Goal: Task Accomplishment & Management: Complete application form

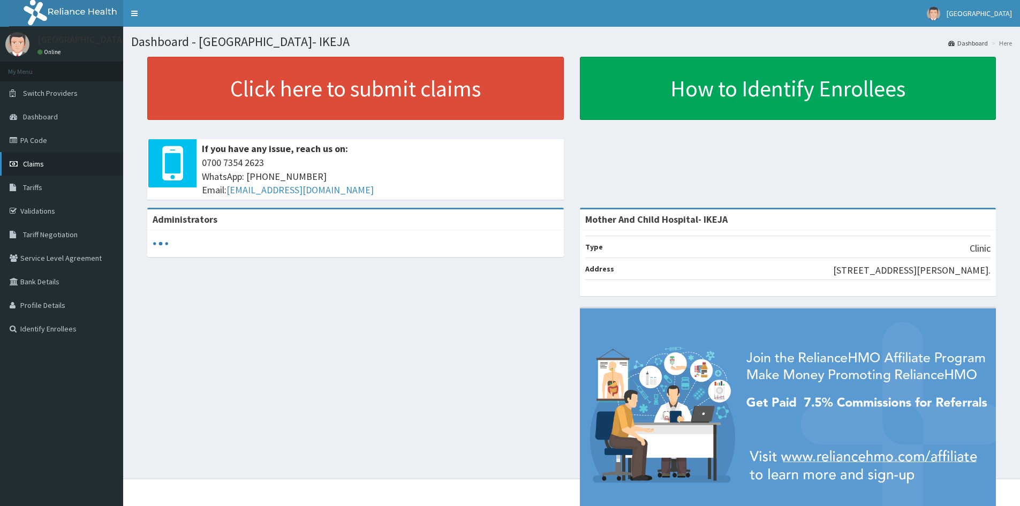
click at [29, 164] on span "Claims" at bounding box center [33, 164] width 21 height 10
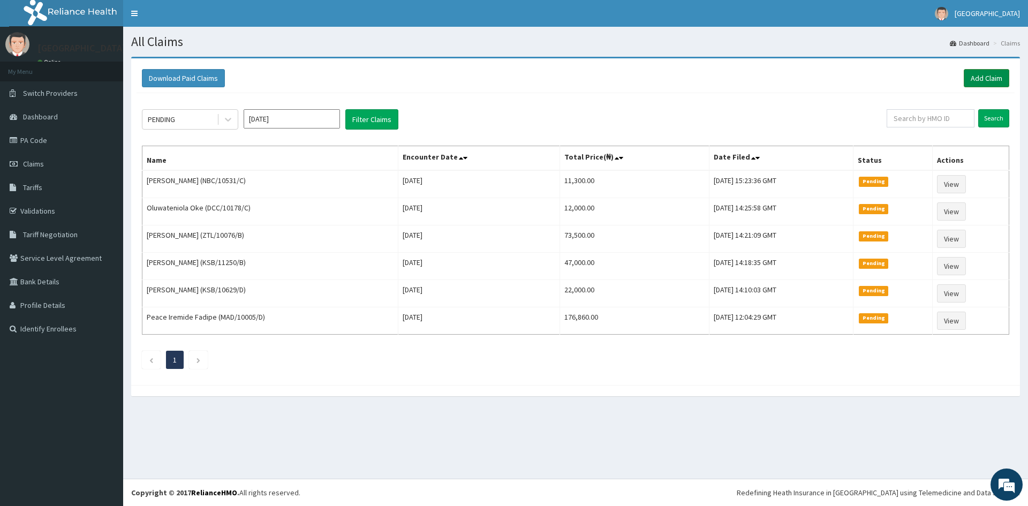
click at [983, 78] on link "Add Claim" at bounding box center [987, 78] width 46 height 18
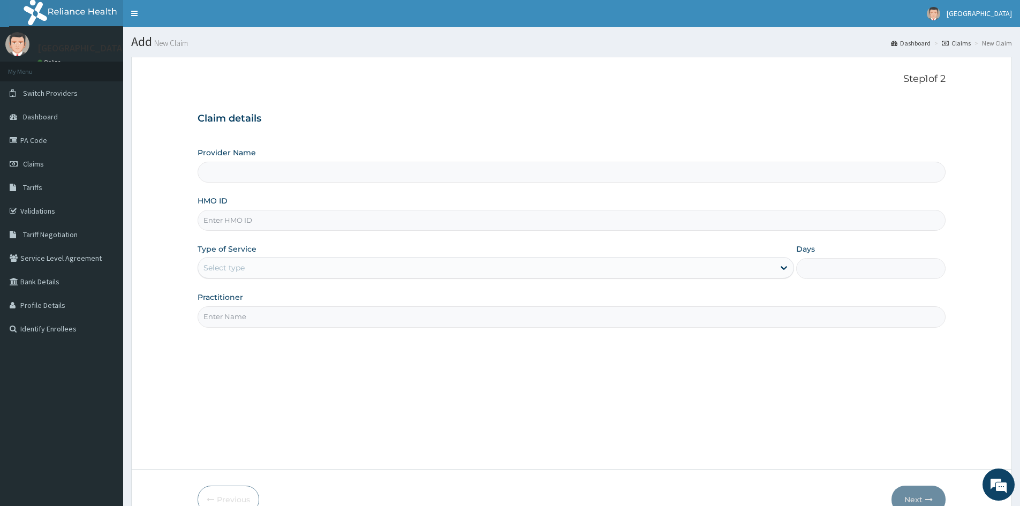
type input "Mother And Child Hospital- IKEJA"
click at [238, 221] on input "HMO ID" at bounding box center [572, 220] width 748 height 21
paste input "ZTL/10076/A"
type input "ZTL/10076/A"
click at [231, 266] on div "Select type" at bounding box center [223, 267] width 41 height 11
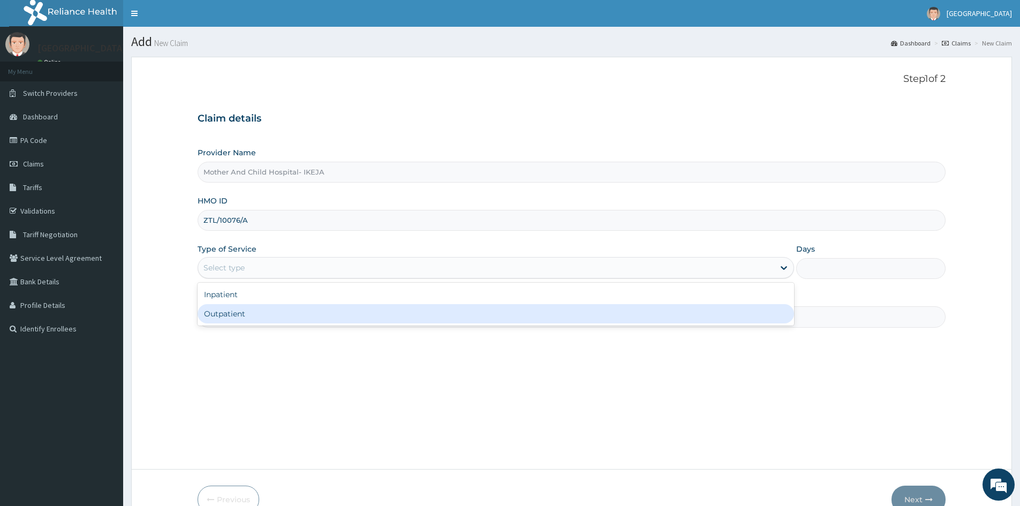
click at [255, 318] on div "Outpatient" at bounding box center [496, 313] width 596 height 19
type input "1"
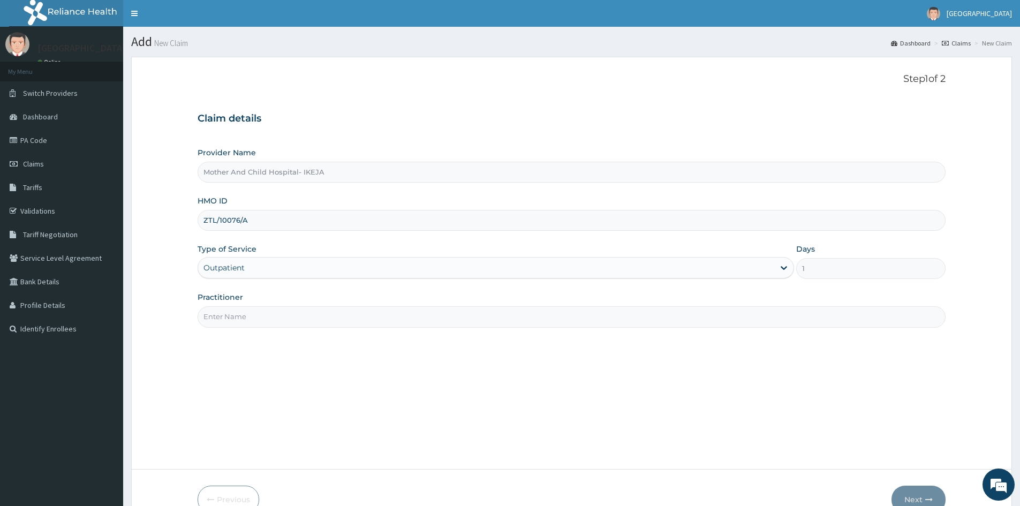
click at [256, 318] on input "Practitioner" at bounding box center [572, 316] width 748 height 21
type input "DR [PERSON_NAME]"
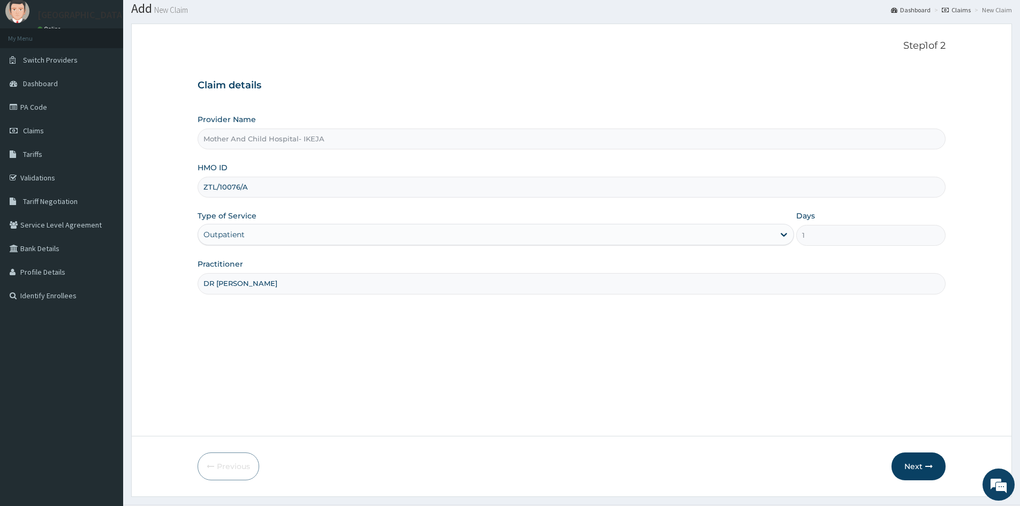
scroll to position [59, 0]
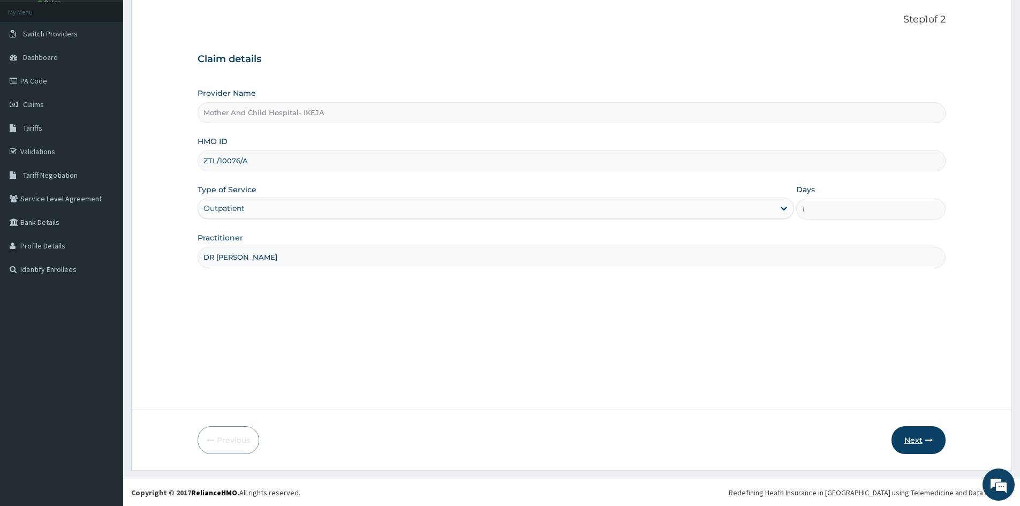
click at [922, 443] on button "Next" at bounding box center [918, 440] width 54 height 28
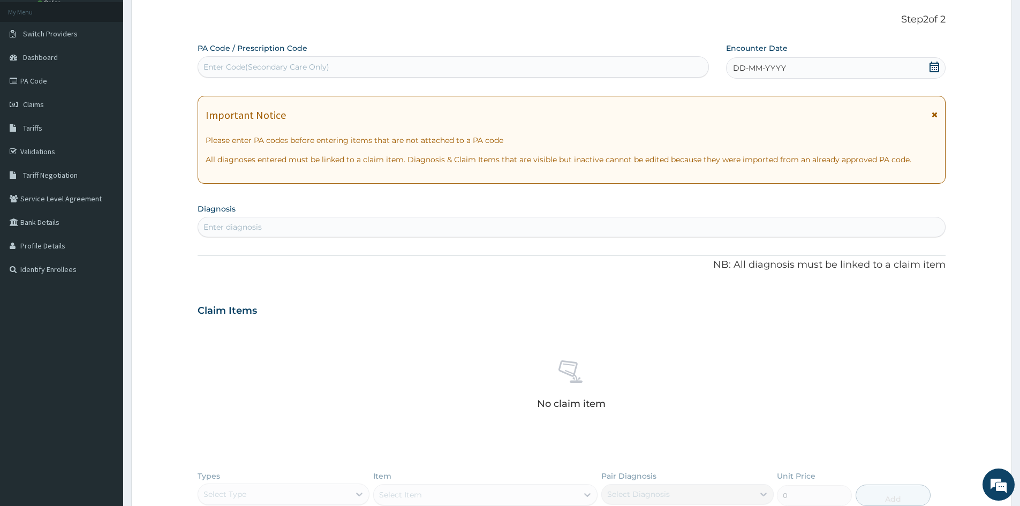
click at [338, 65] on div "Enter Code(Secondary Care Only)" at bounding box center [453, 66] width 510 height 17
click at [934, 70] on icon at bounding box center [934, 67] width 11 height 11
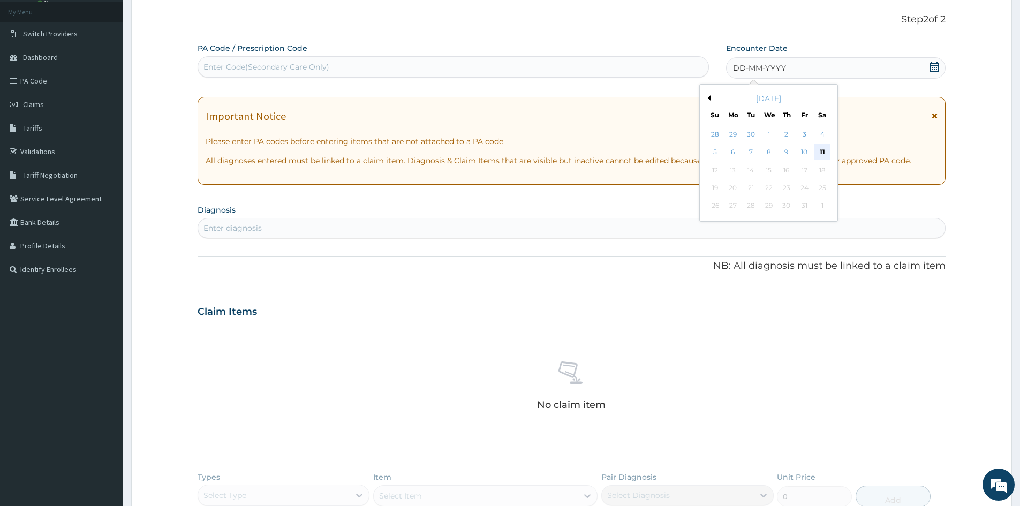
scroll to position [0, 0]
click at [818, 153] on div "11" at bounding box center [822, 153] width 16 height 16
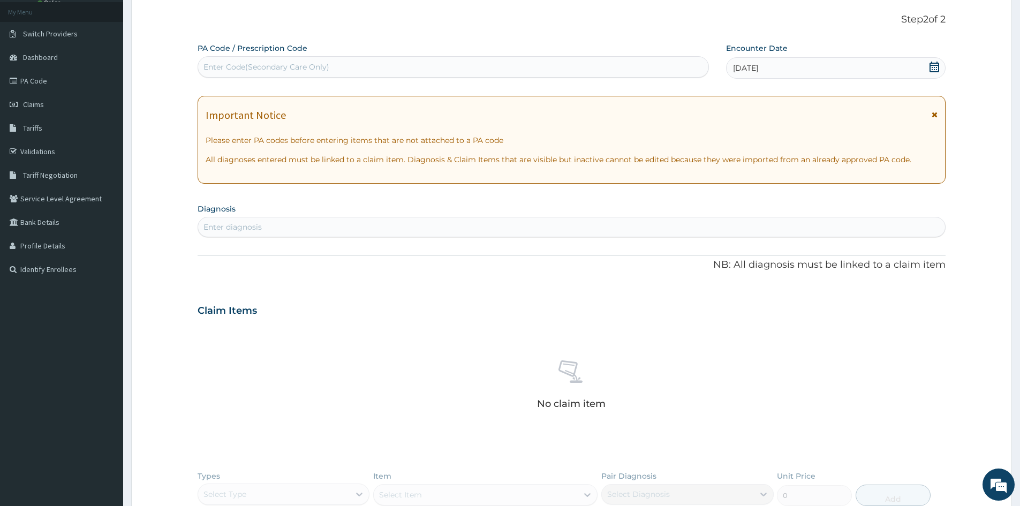
click at [538, 226] on div "Enter diagnosis" at bounding box center [571, 226] width 747 height 17
type input "[MEDICAL_DATA]"
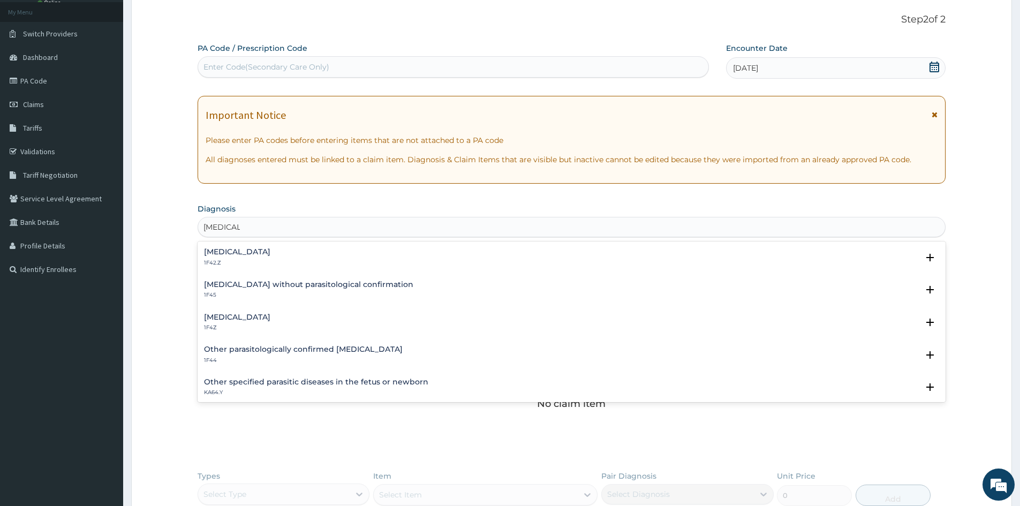
click at [214, 322] on div "[MEDICAL_DATA] 1F4Z" at bounding box center [237, 322] width 66 height 19
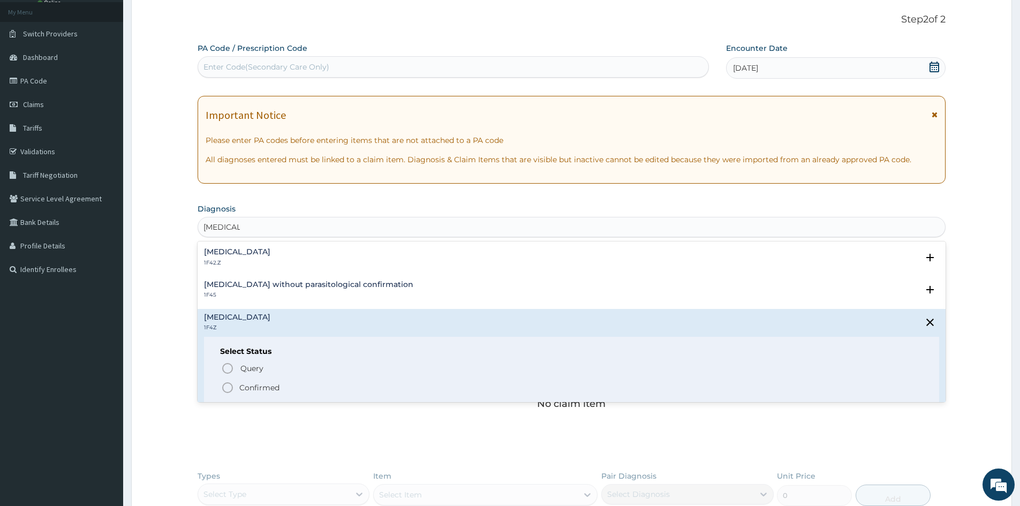
click at [228, 388] on icon "status option filled" at bounding box center [227, 387] width 13 height 13
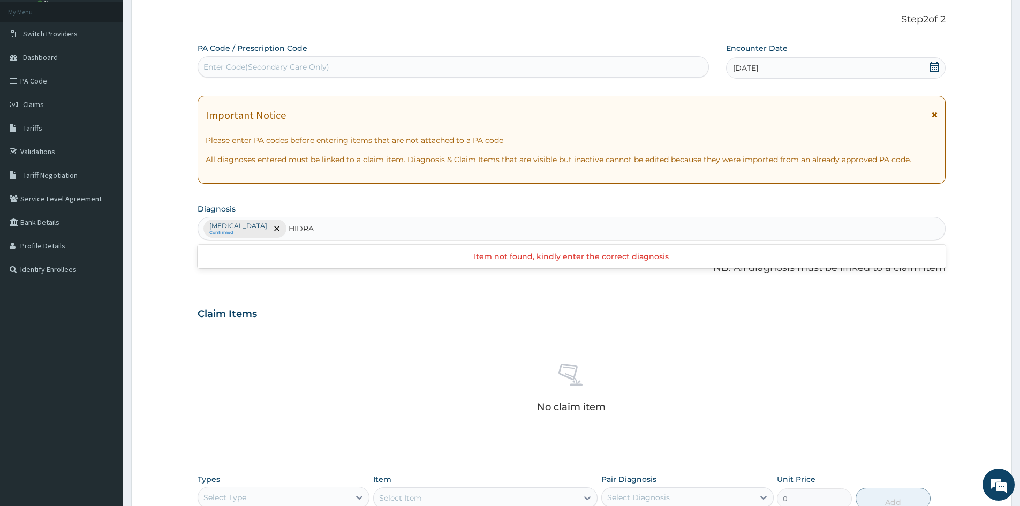
type input "HIDR"
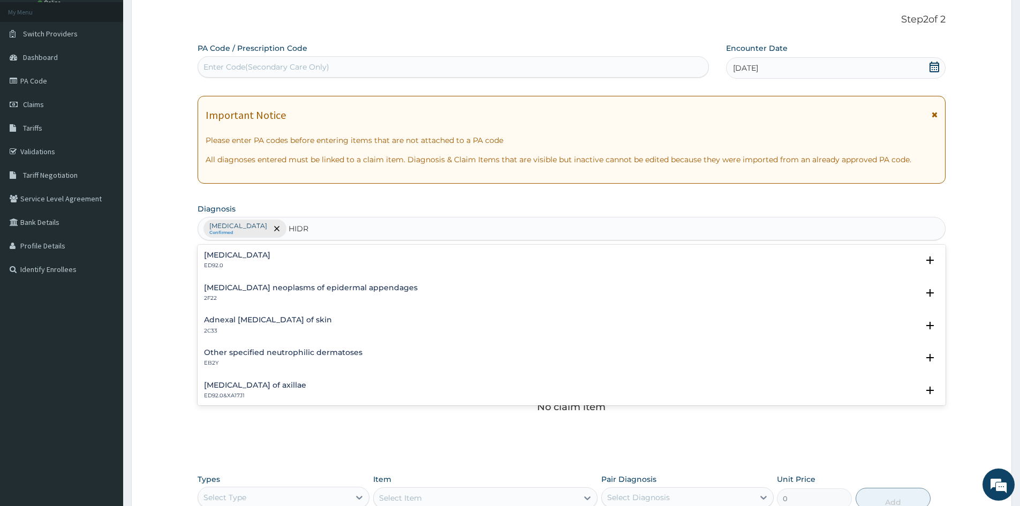
click at [222, 256] on h4 "[MEDICAL_DATA]" at bounding box center [237, 255] width 66 height 8
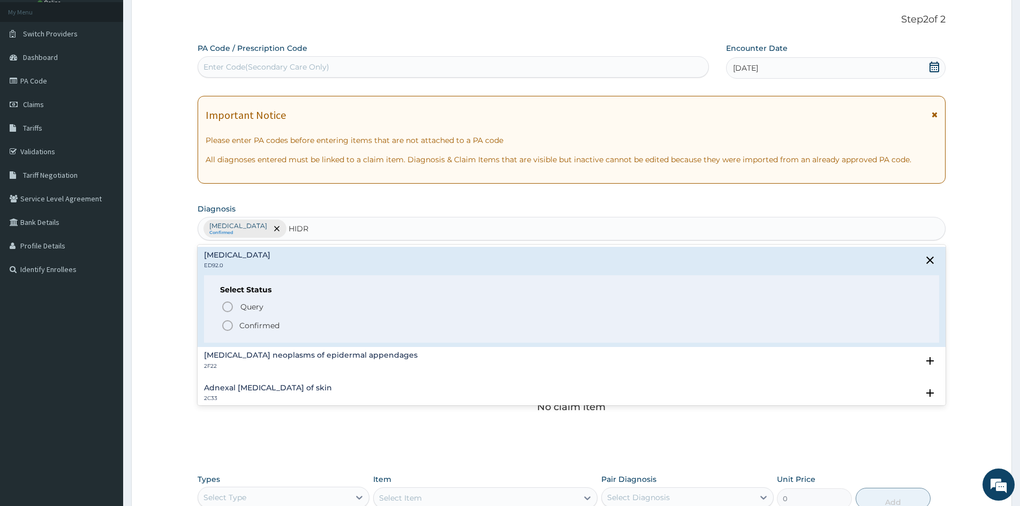
click at [230, 327] on icon "status option filled" at bounding box center [227, 325] width 13 height 13
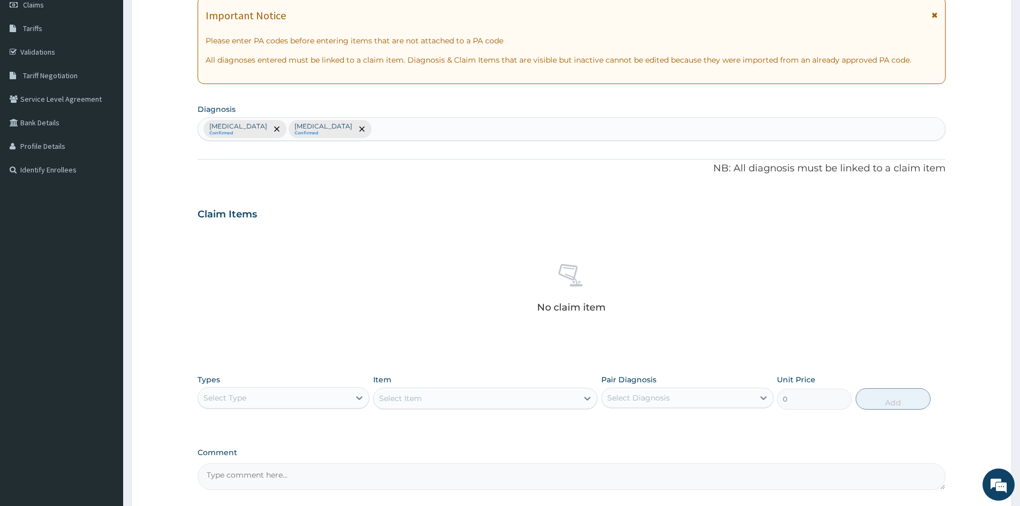
scroll to position [220, 0]
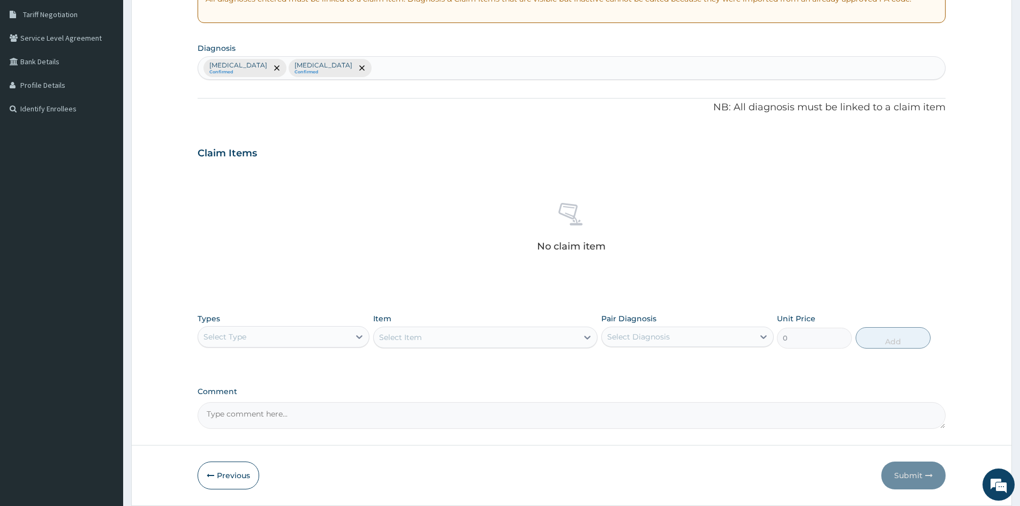
click at [340, 335] on div "Select Type" at bounding box center [274, 336] width 152 height 17
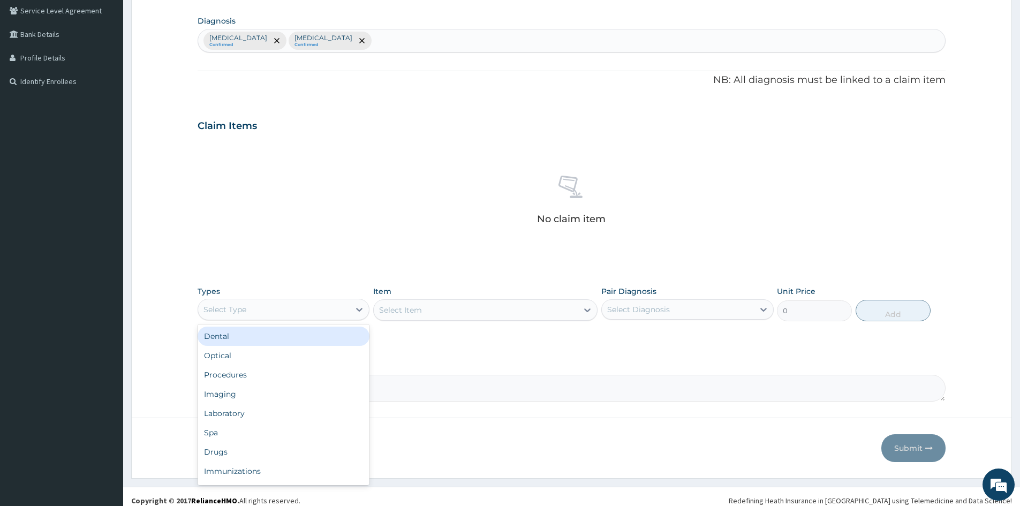
scroll to position [255, 0]
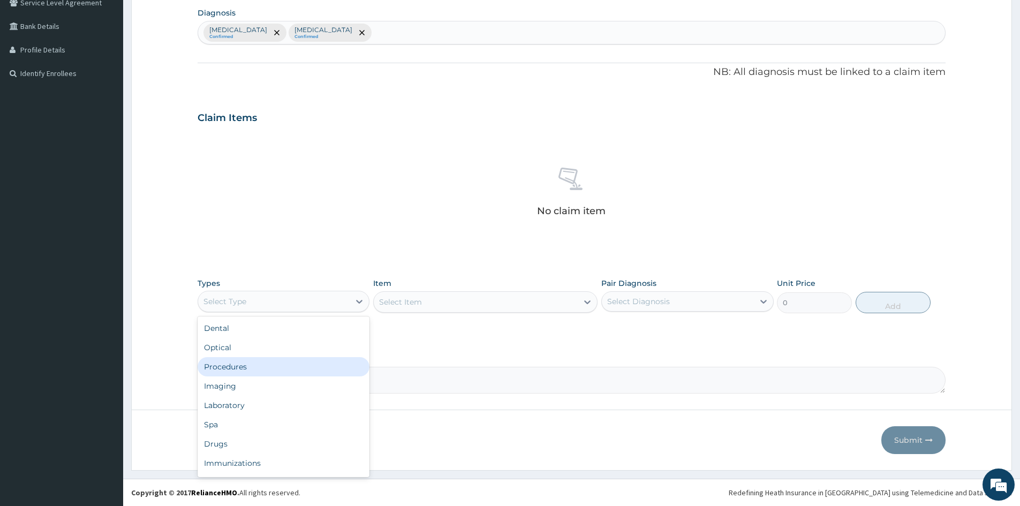
click at [269, 366] on div "Procedures" at bounding box center [284, 366] width 172 height 19
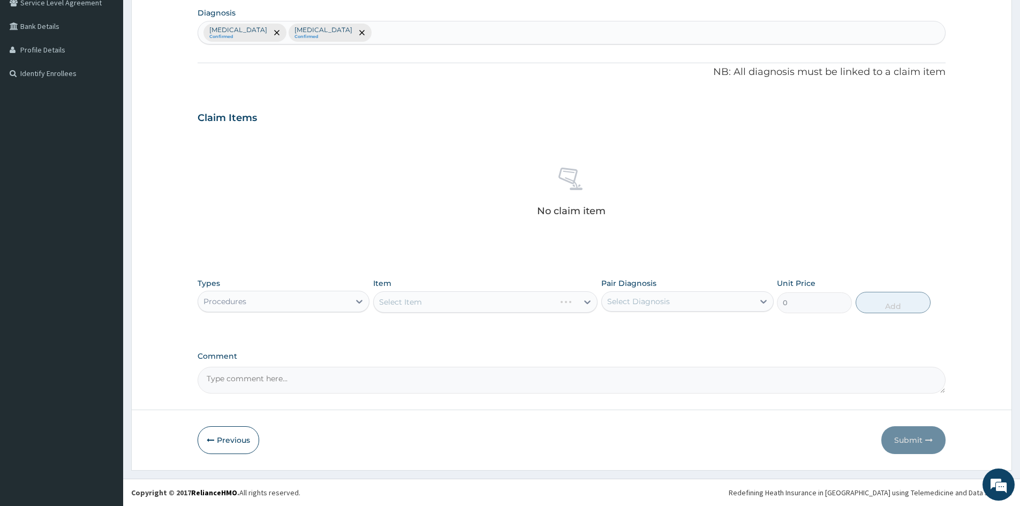
click at [467, 303] on div "Select Item" at bounding box center [485, 301] width 224 height 21
click at [465, 304] on div "Select Item" at bounding box center [485, 301] width 224 height 21
click at [465, 306] on div "Select Item" at bounding box center [485, 301] width 224 height 21
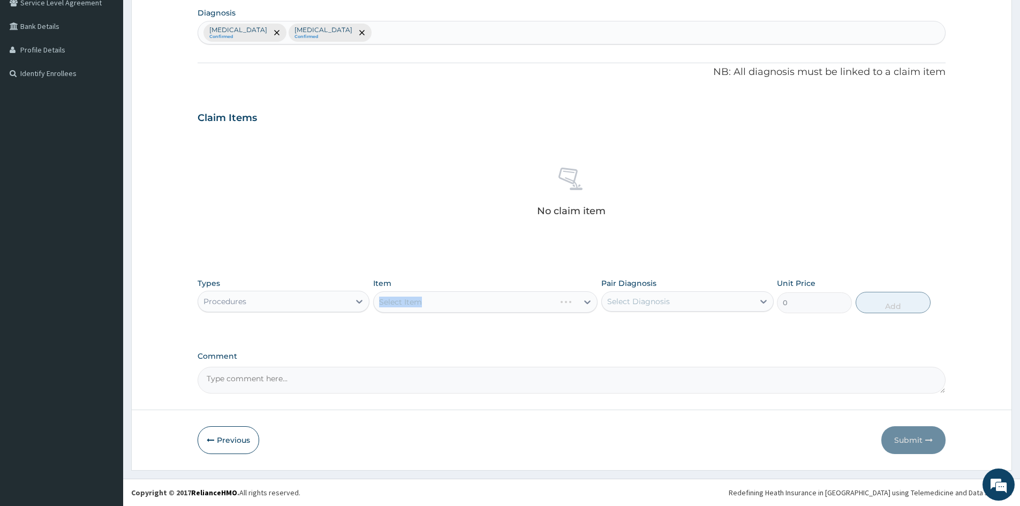
click at [465, 306] on div "Select Item" at bounding box center [485, 301] width 224 height 21
click at [488, 305] on div "Select Item" at bounding box center [485, 301] width 224 height 21
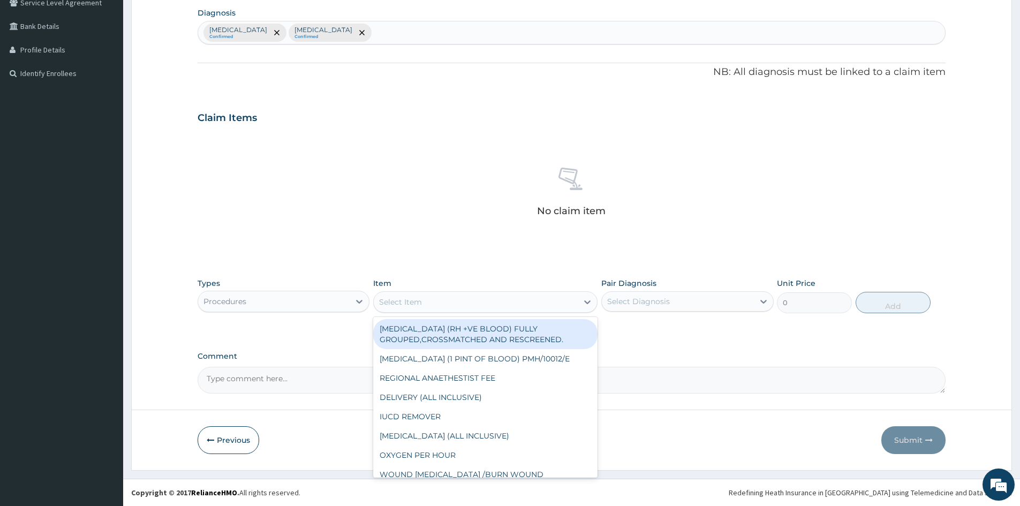
click at [489, 306] on div "Select Item" at bounding box center [476, 301] width 204 height 17
type input "GP"
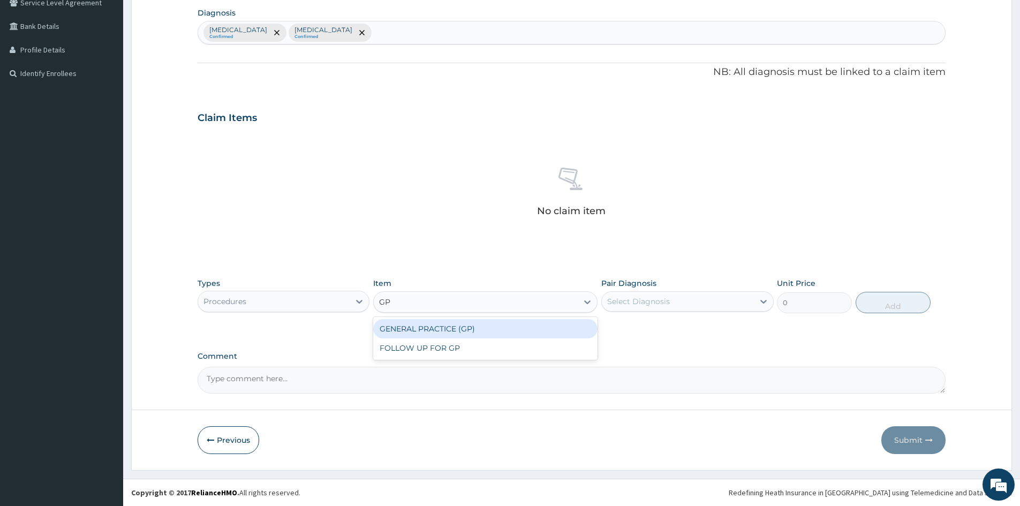
click at [488, 326] on div "GENERAL PRACTICE (GP)" at bounding box center [485, 328] width 224 height 19
type input "4000"
click at [748, 296] on div "Select Diagnosis" at bounding box center [678, 301] width 152 height 17
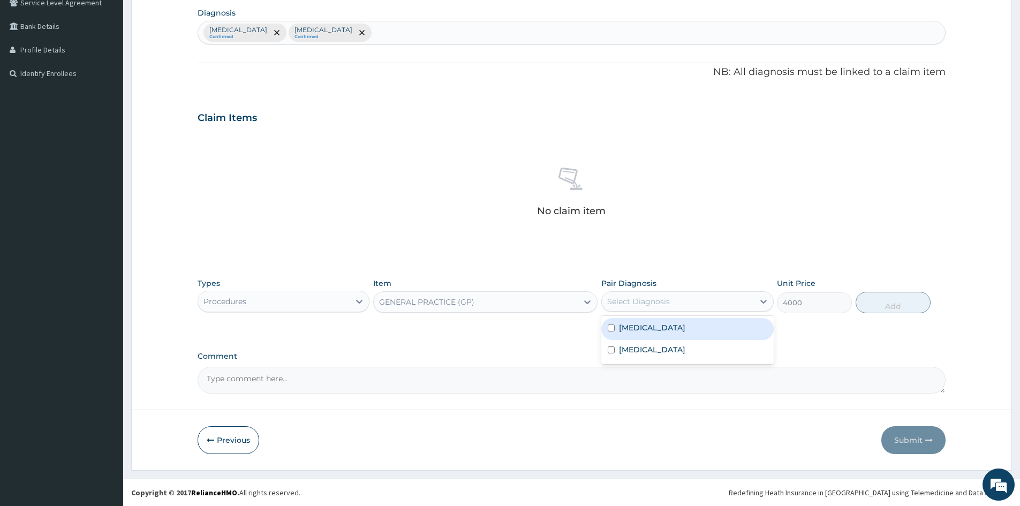
click at [609, 329] on input "checkbox" at bounding box center [611, 327] width 7 height 7
checkbox input "true"
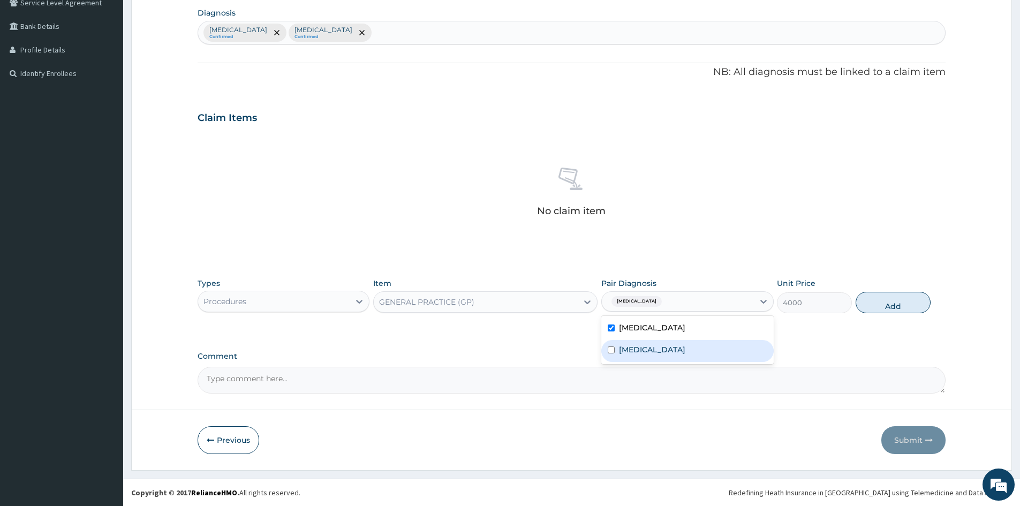
click at [613, 349] on input "checkbox" at bounding box center [611, 349] width 7 height 7
checkbox input "true"
click at [907, 301] on button "Add" at bounding box center [893, 302] width 75 height 21
type input "0"
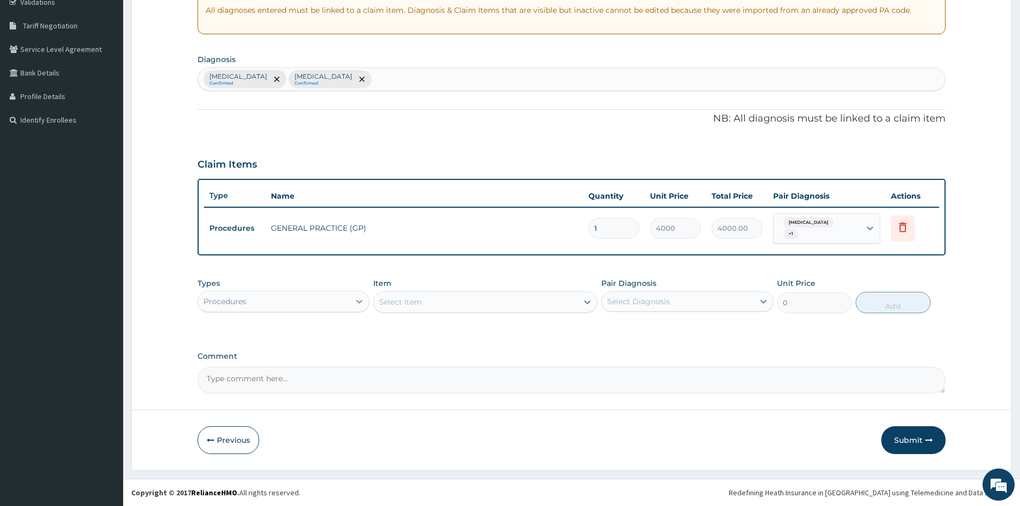
click at [353, 301] on div at bounding box center [359, 301] width 19 height 19
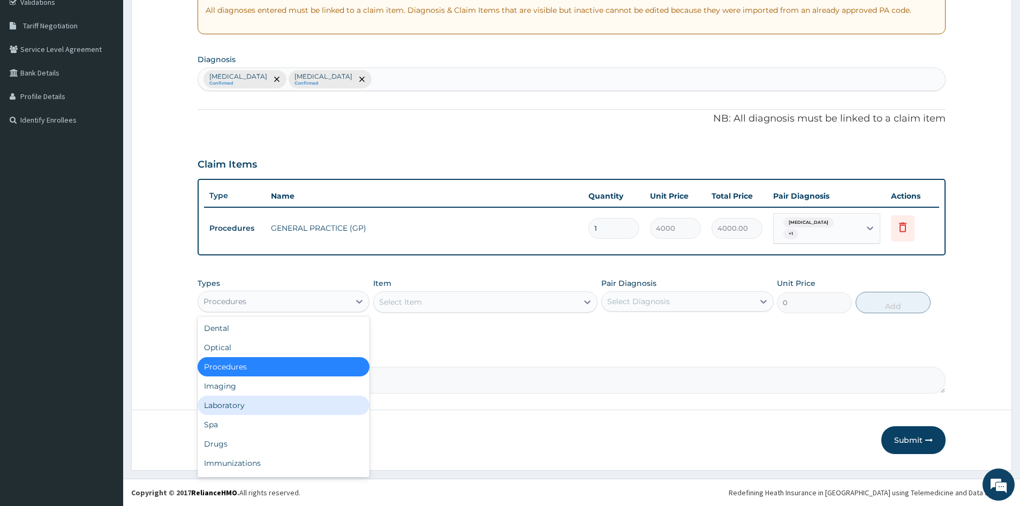
click at [259, 408] on div "Laboratory" at bounding box center [284, 405] width 172 height 19
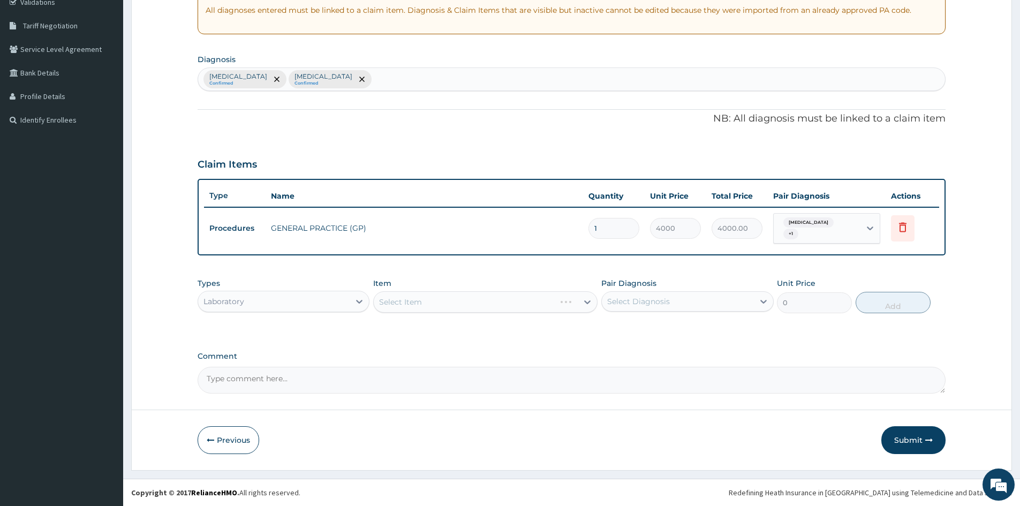
click at [463, 301] on div "Select Item" at bounding box center [485, 301] width 224 height 21
click at [472, 305] on div "Select Item" at bounding box center [476, 301] width 204 height 17
type input "FULL"
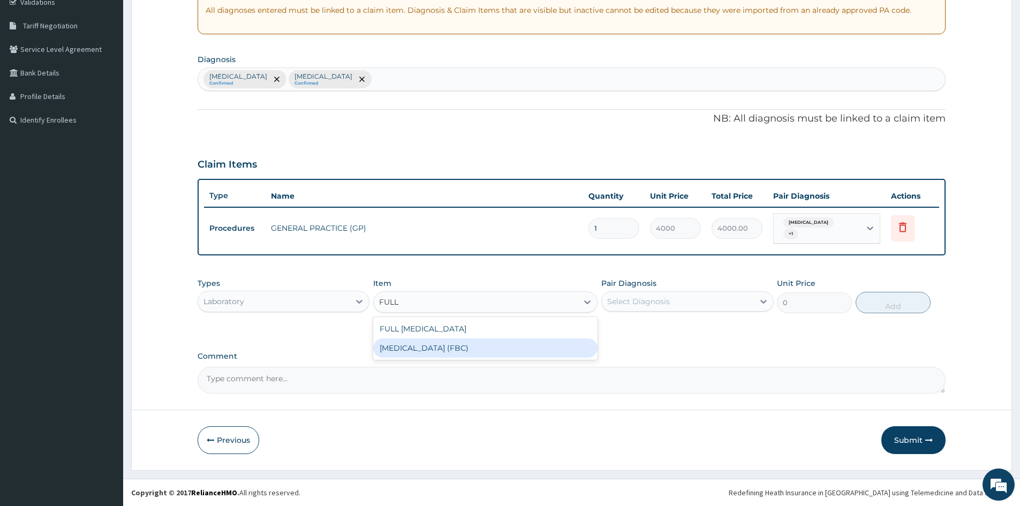
click at [468, 351] on div "[MEDICAL_DATA] (FBC)" at bounding box center [485, 347] width 224 height 19
type input "2400"
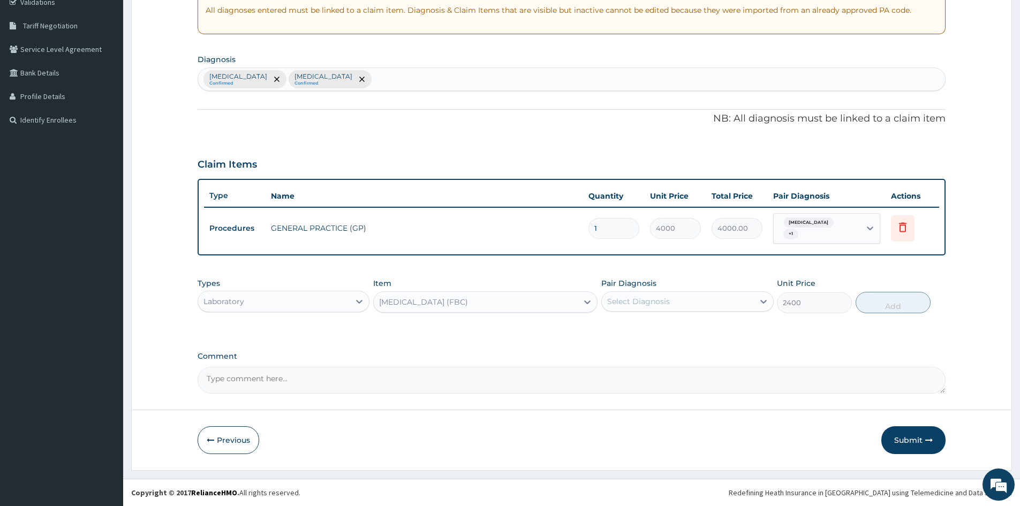
click at [687, 301] on div "Select Diagnosis" at bounding box center [678, 301] width 152 height 17
click at [612, 328] on input "checkbox" at bounding box center [611, 328] width 7 height 7
checkbox input "true"
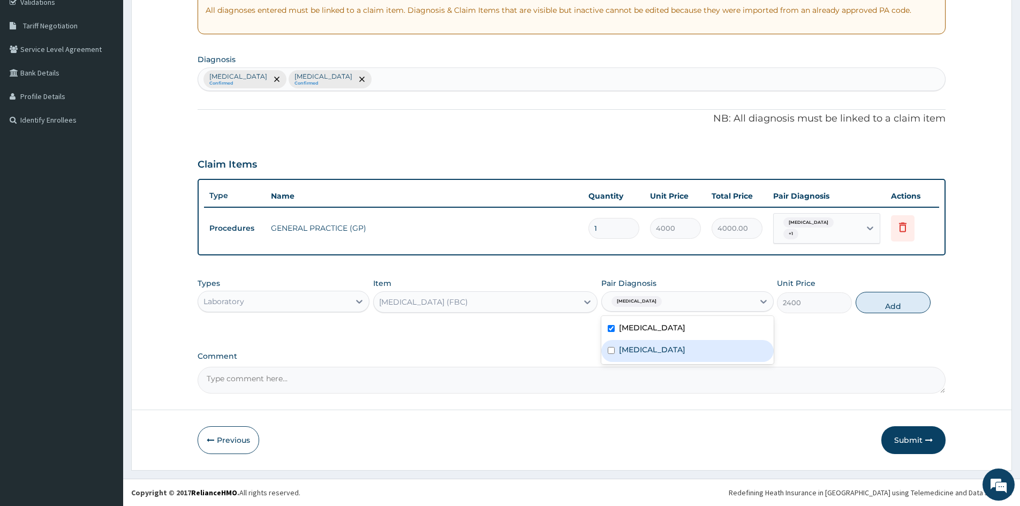
click at [610, 352] on input "checkbox" at bounding box center [611, 350] width 7 height 7
checkbox input "true"
click at [899, 304] on button "Add" at bounding box center [893, 302] width 75 height 21
type input "0"
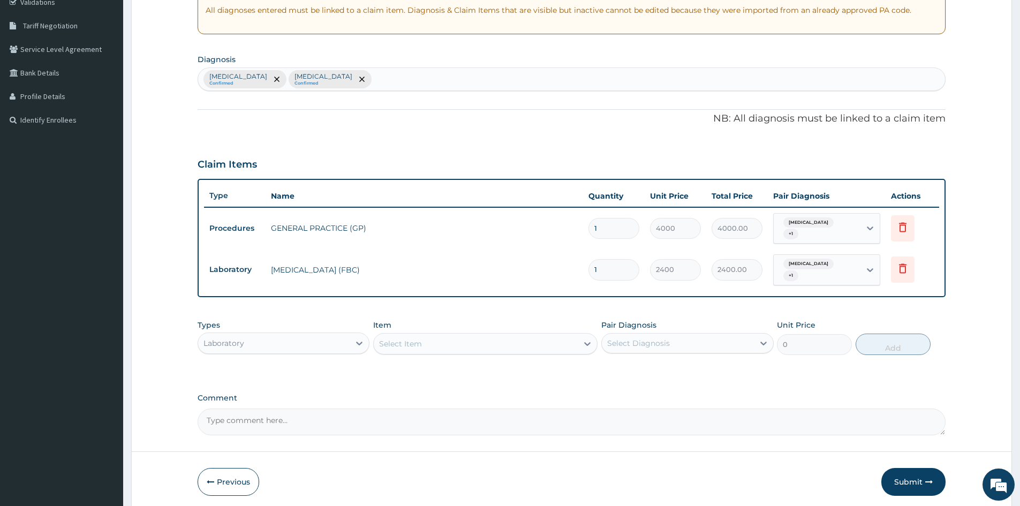
click at [424, 346] on div "Select Item" at bounding box center [476, 343] width 204 height 17
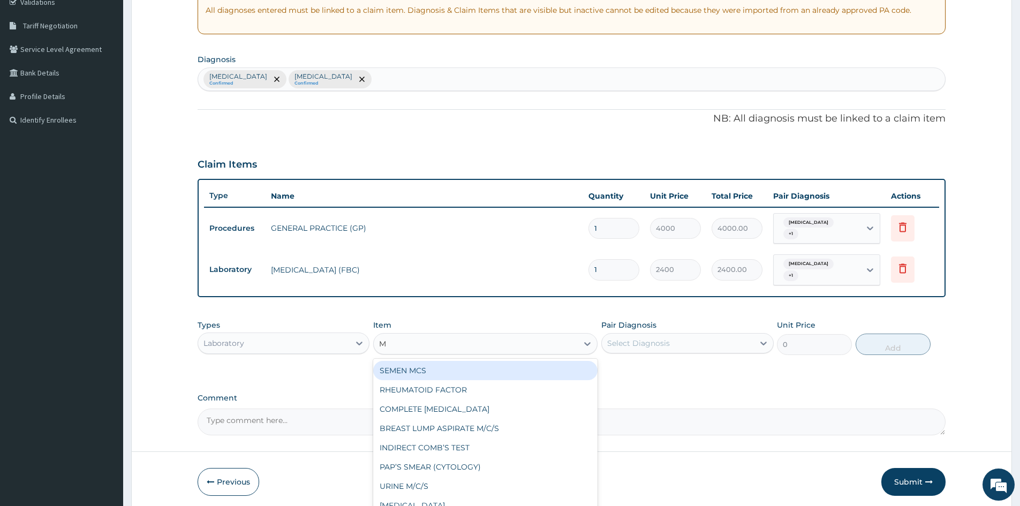
type input "MP"
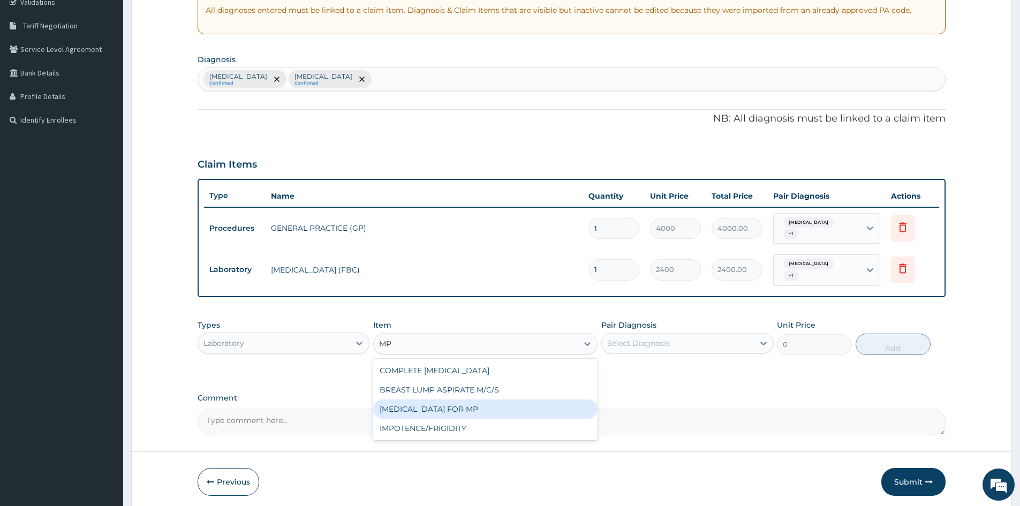
click at [435, 407] on div "[MEDICAL_DATA] FOR MP" at bounding box center [485, 408] width 224 height 19
type input "1200"
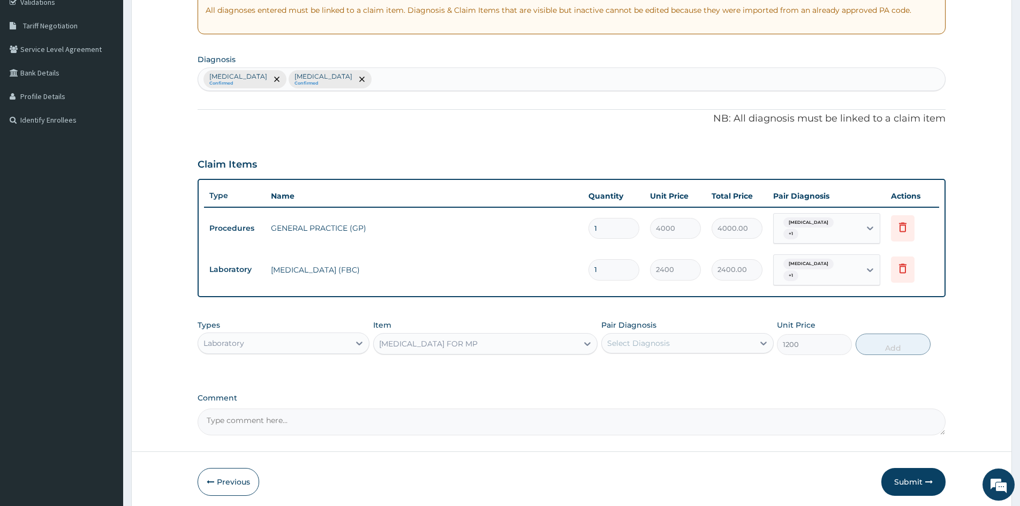
click at [668, 352] on div "Select Diagnosis" at bounding box center [687, 343] width 172 height 20
click at [610, 368] on input "checkbox" at bounding box center [611, 369] width 7 height 7
checkbox input "true"
click at [866, 347] on button "Add" at bounding box center [893, 344] width 75 height 21
type input "0"
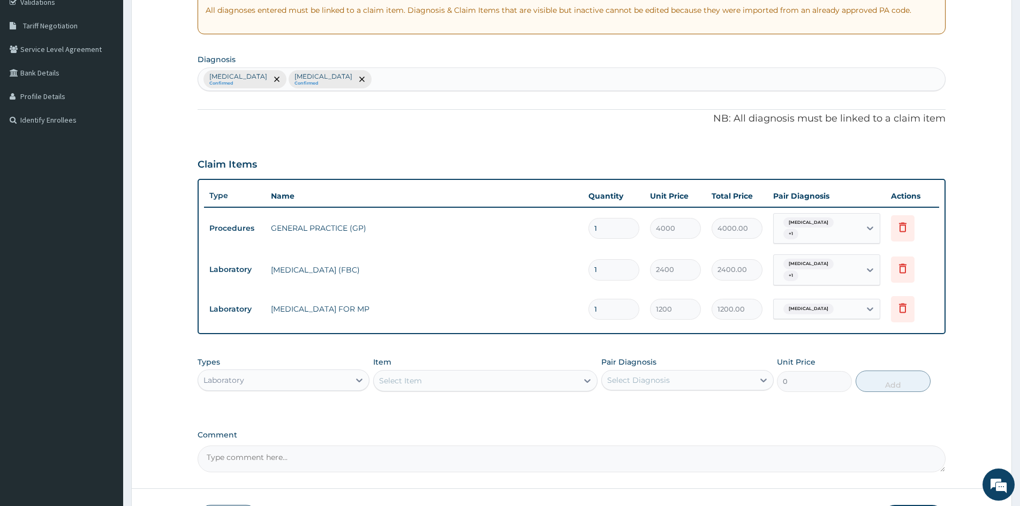
click at [333, 384] on div "Laboratory" at bounding box center [274, 380] width 152 height 17
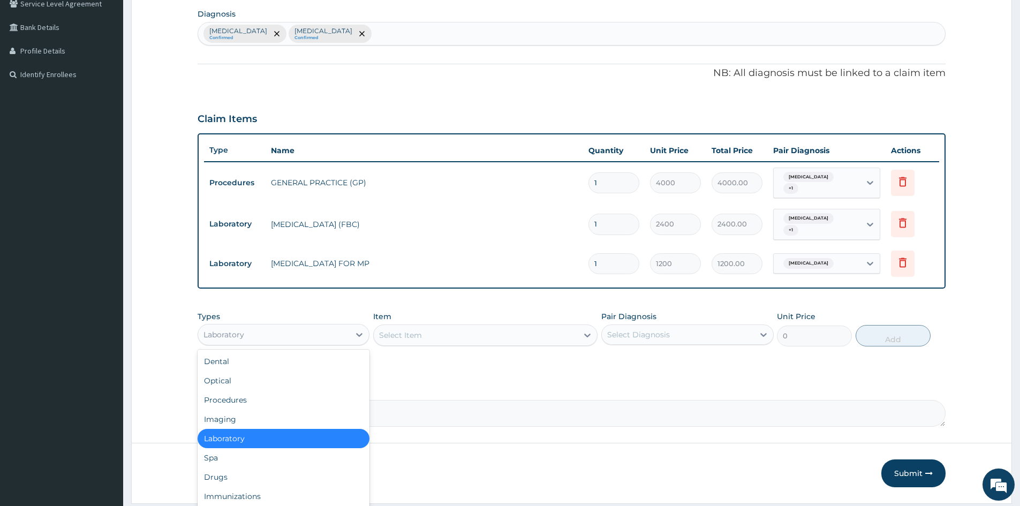
scroll to position [287, 0]
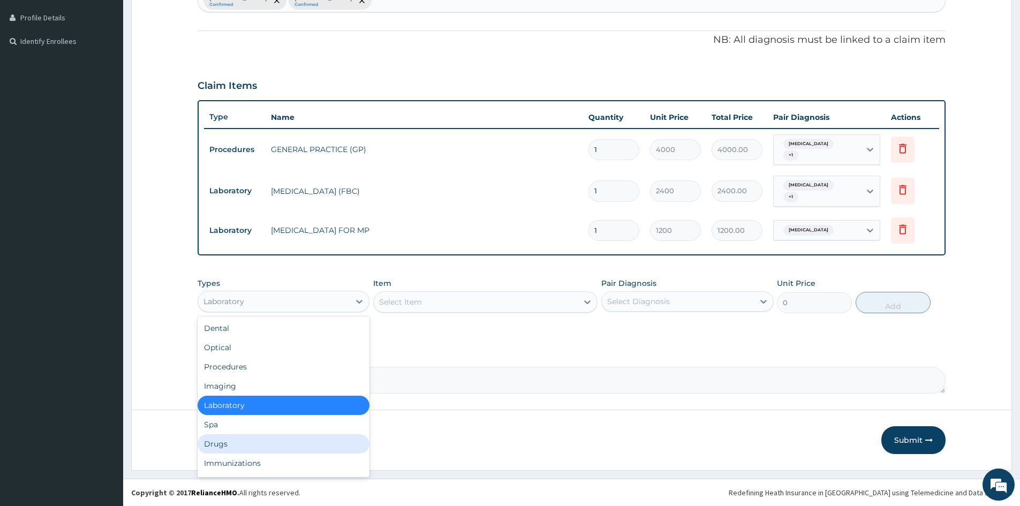
click at [236, 443] on div "Drugs" at bounding box center [284, 443] width 172 height 19
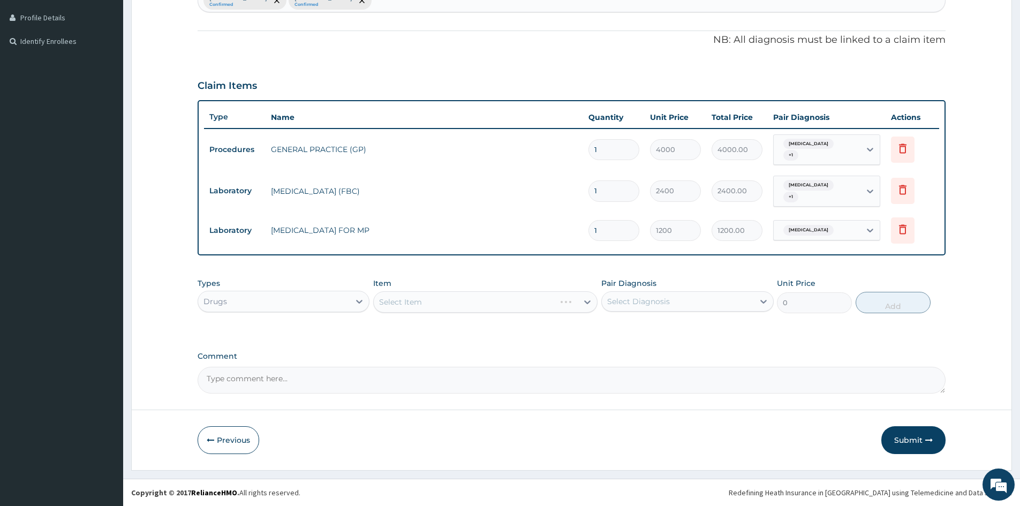
click at [419, 303] on div "Select Item" at bounding box center [485, 301] width 224 height 21
click at [480, 301] on div "Select Item" at bounding box center [485, 301] width 224 height 21
click at [473, 301] on div "Select Item" at bounding box center [485, 301] width 224 height 21
click at [458, 302] on div "Select Item" at bounding box center [476, 301] width 204 height 17
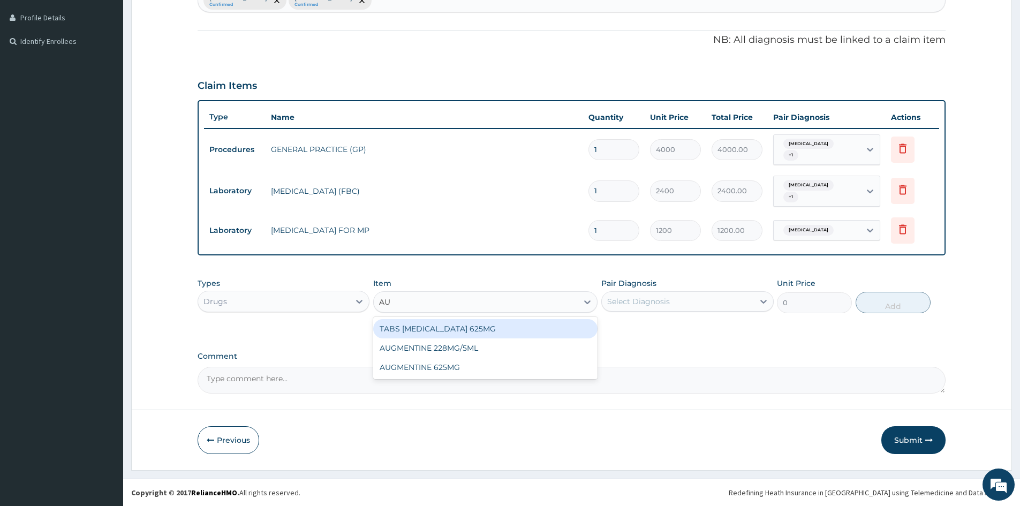
type input "AUG"
click at [488, 330] on div "TABS [MEDICAL_DATA] 625MG" at bounding box center [485, 328] width 224 height 19
type input "250"
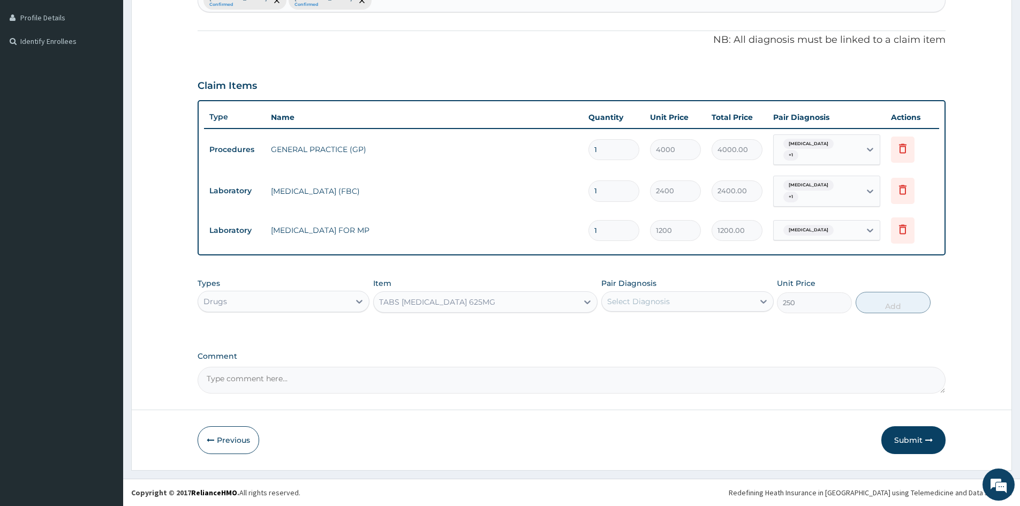
click at [729, 300] on div "Select Diagnosis" at bounding box center [678, 301] width 152 height 17
click at [675, 302] on div "Select Diagnosis" at bounding box center [678, 301] width 152 height 17
click at [525, 296] on div "TABS [MEDICAL_DATA] 625MG" at bounding box center [476, 301] width 204 height 17
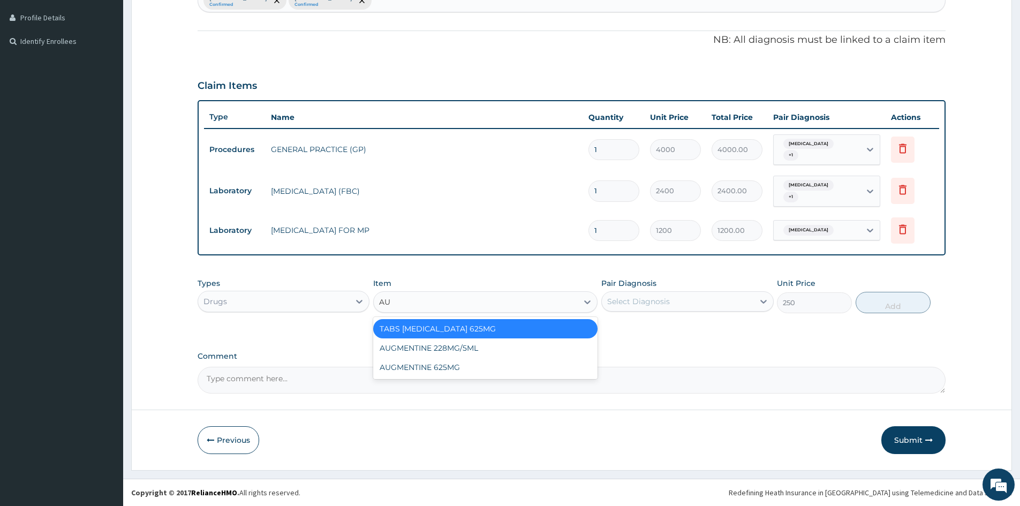
scroll to position [0, 0]
type input "AUGM"
click at [434, 371] on div "AUGMENTINE 625MG" at bounding box center [485, 367] width 224 height 19
type input "280"
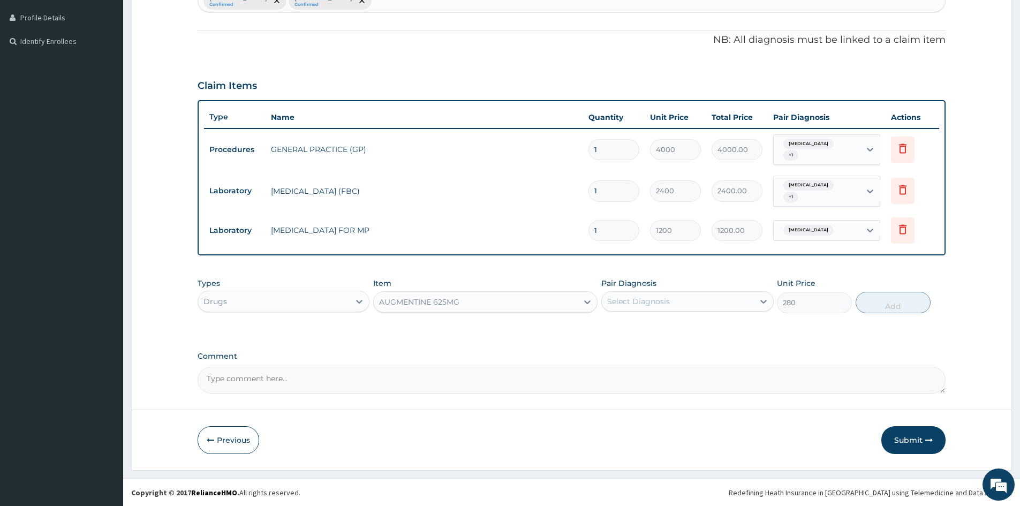
click at [684, 305] on div "Select Diagnosis" at bounding box center [678, 301] width 152 height 17
click at [610, 325] on input "checkbox" at bounding box center [611, 327] width 7 height 7
checkbox input "true"
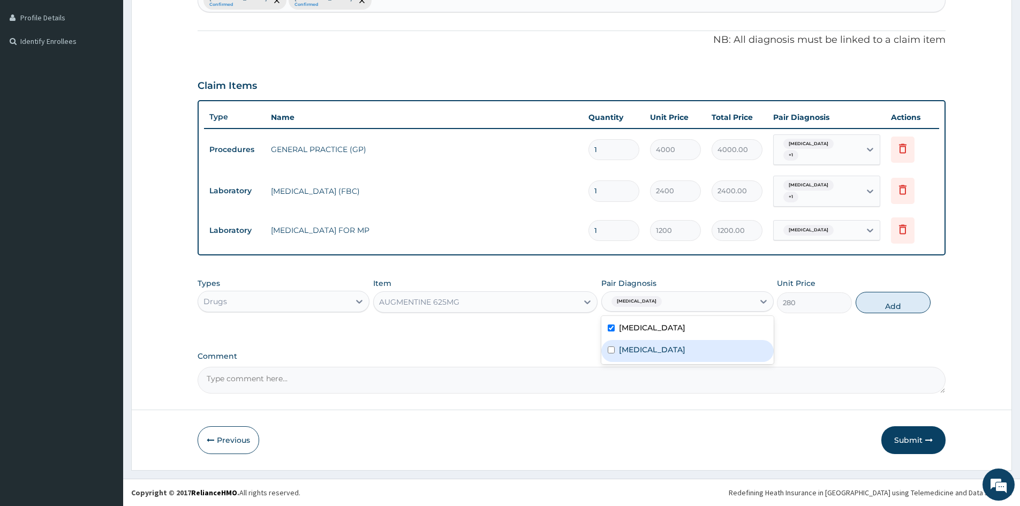
click at [611, 350] on input "checkbox" at bounding box center [611, 349] width 7 height 7
checkbox input "true"
click at [895, 303] on button "Add" at bounding box center [893, 302] width 75 height 21
type input "0"
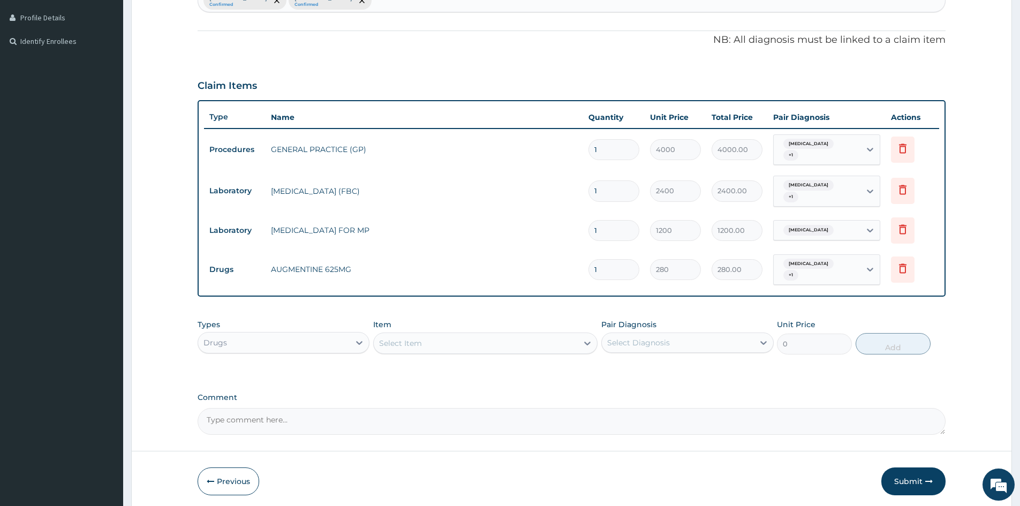
click at [603, 276] on input "1" at bounding box center [613, 269] width 51 height 21
type input "10"
type input "2800.00"
type input "10"
click at [502, 342] on div "Select Item" at bounding box center [476, 343] width 204 height 17
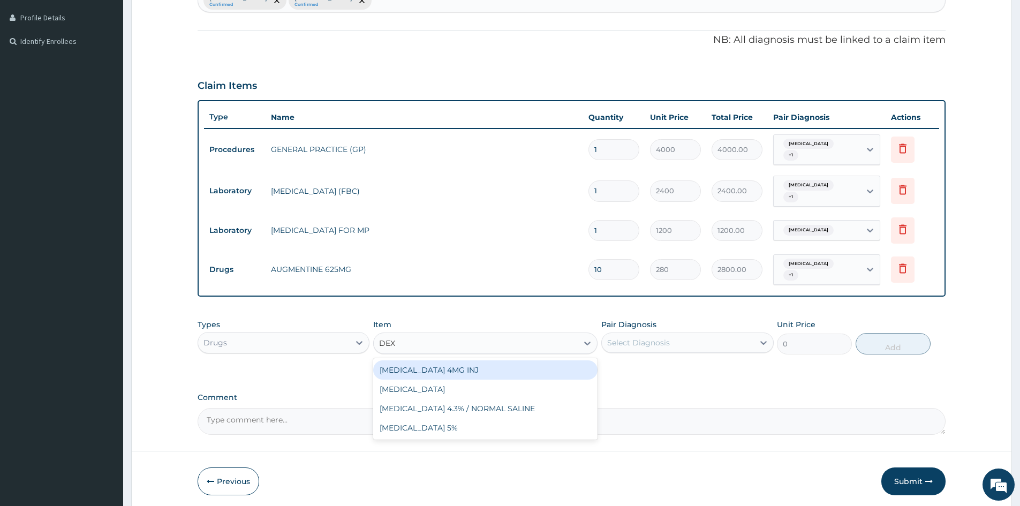
type input "DEX"
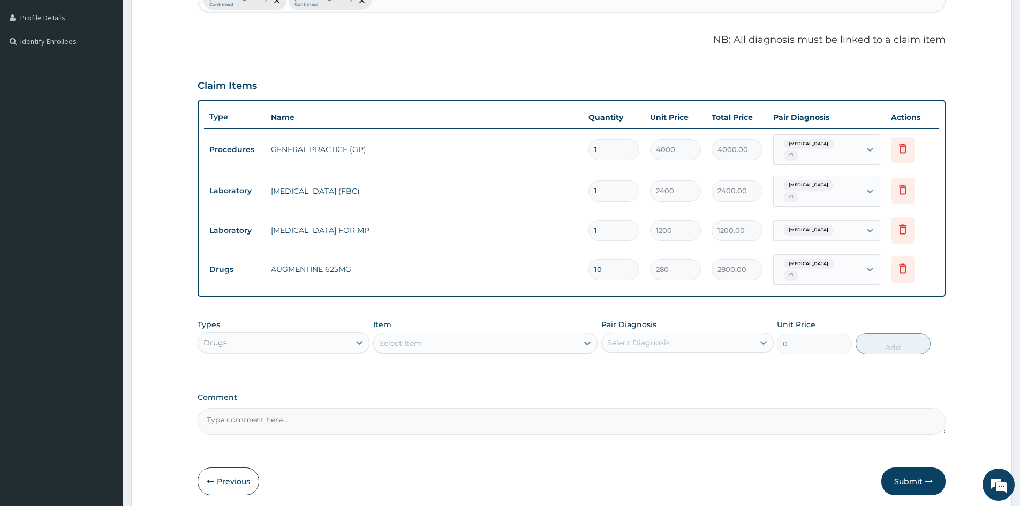
click at [517, 345] on div "Select Item" at bounding box center [476, 343] width 204 height 17
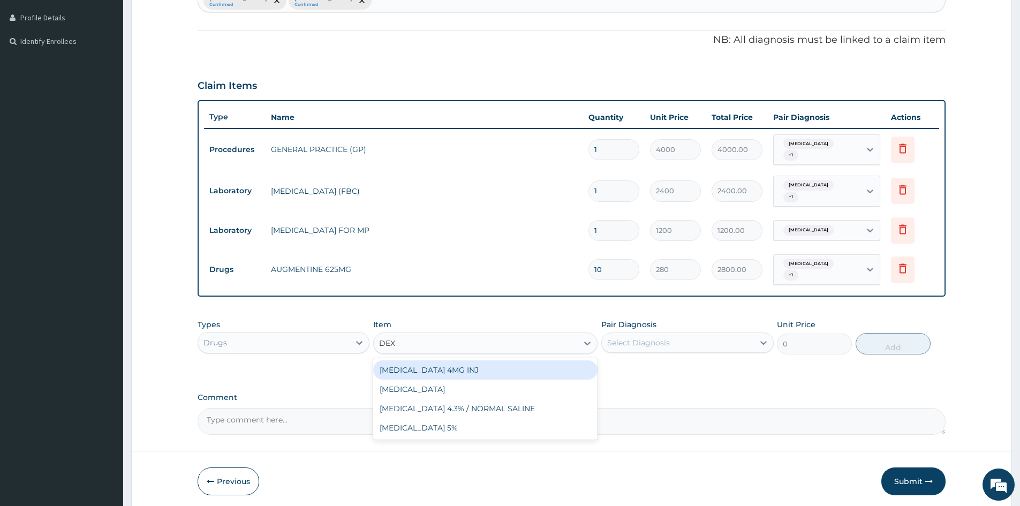
type input "DEX"
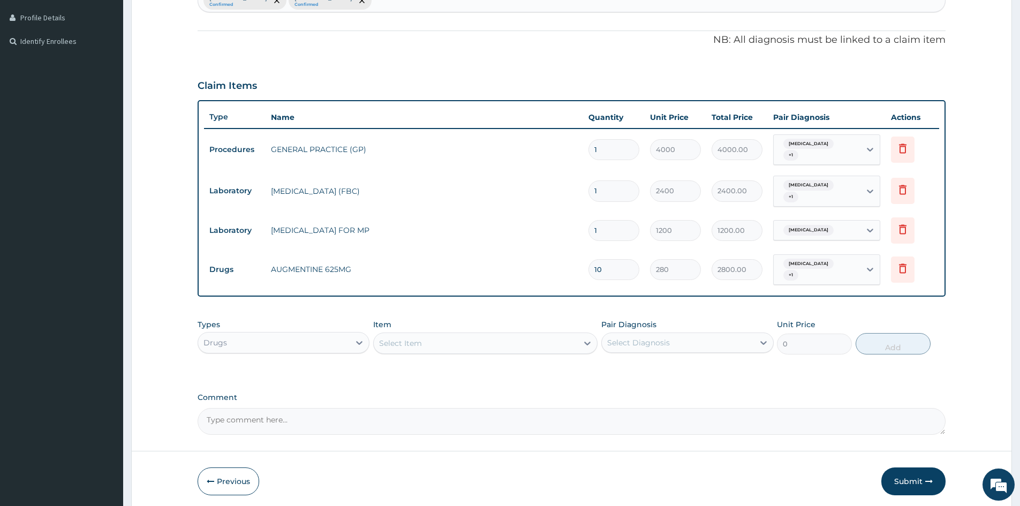
click at [431, 344] on div "Select Item" at bounding box center [476, 343] width 204 height 17
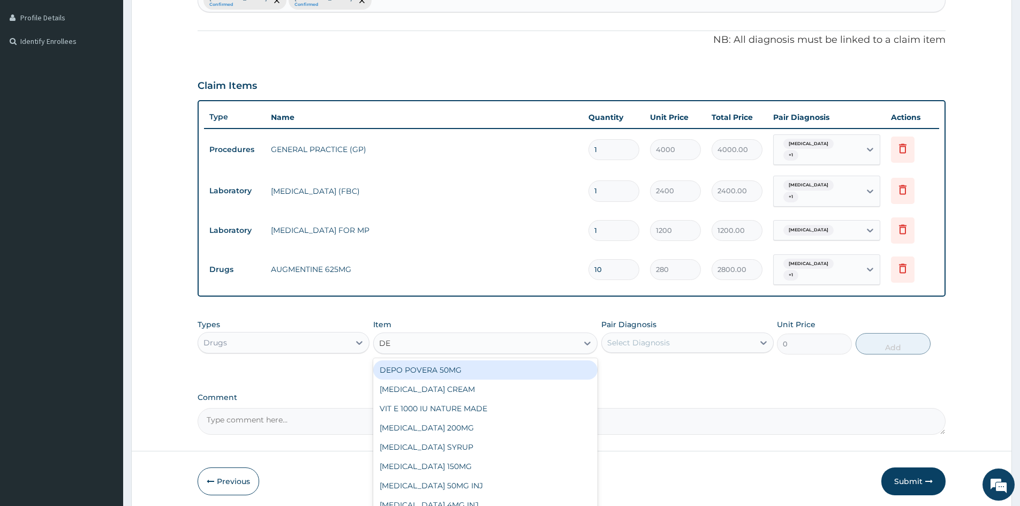
type input "DEX"
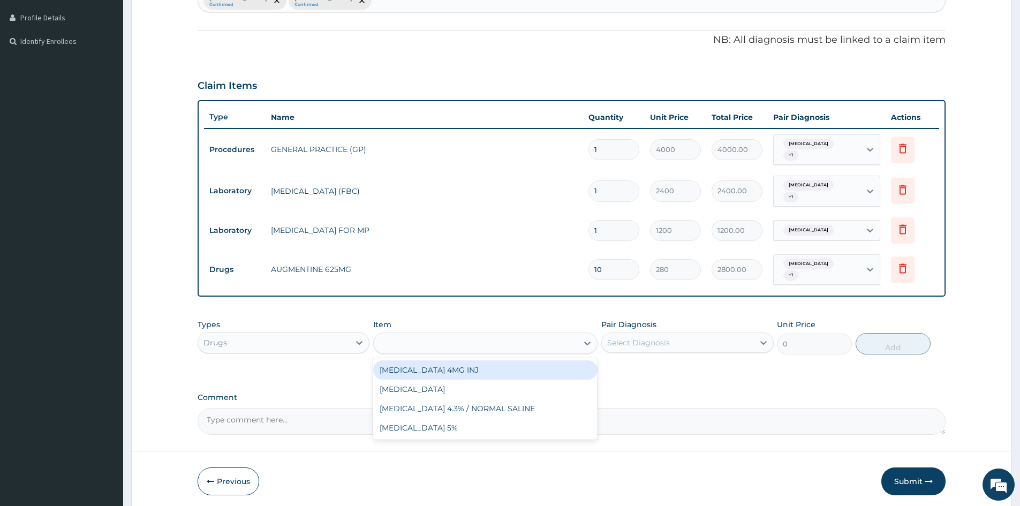
click at [415, 345] on div "DEX" at bounding box center [476, 343] width 204 height 17
type input "DO"
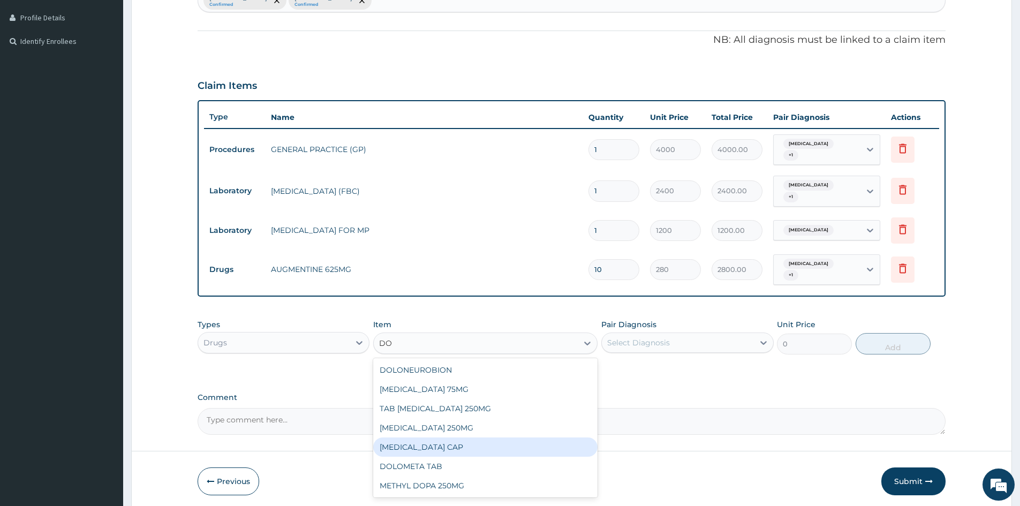
click at [448, 452] on div "[MEDICAL_DATA] CAP" at bounding box center [485, 446] width 224 height 19
type input "64"
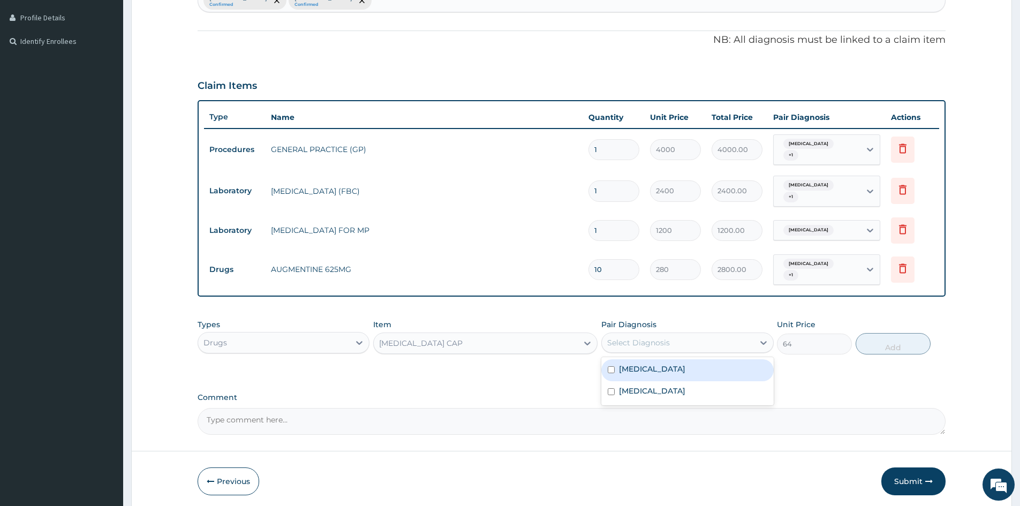
click at [725, 345] on div "Select Diagnosis" at bounding box center [678, 342] width 152 height 17
click at [682, 337] on div "Select Diagnosis" at bounding box center [678, 342] width 152 height 17
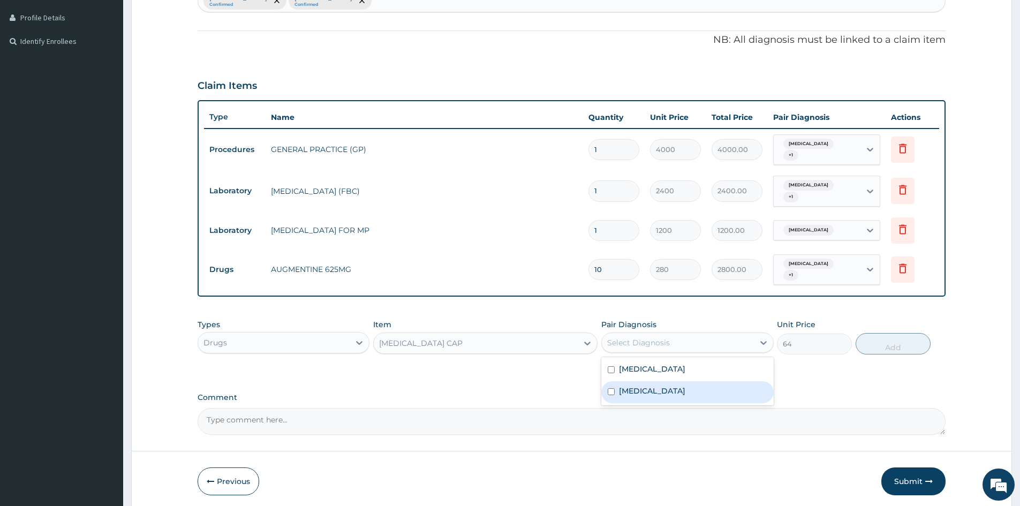
click at [611, 389] on input "checkbox" at bounding box center [611, 391] width 7 height 7
checkbox input "true"
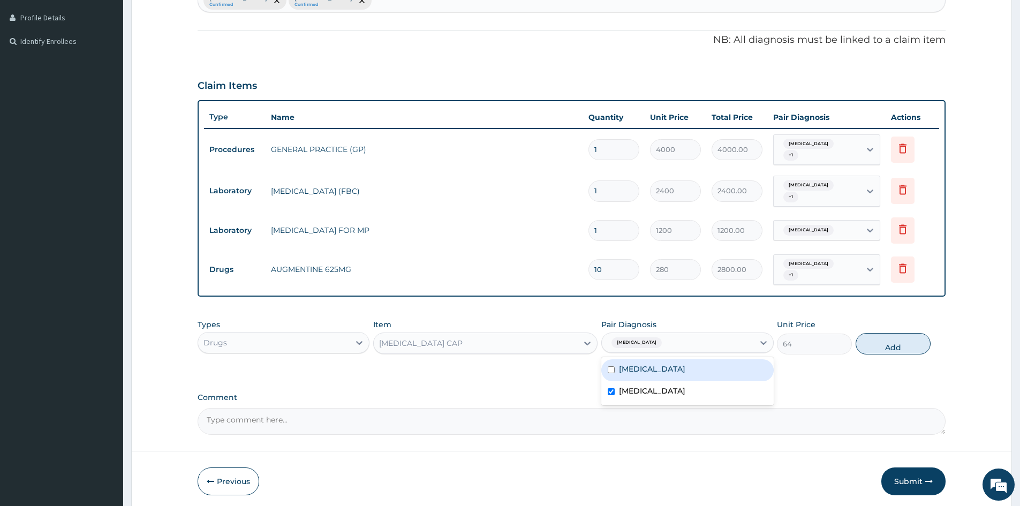
click at [611, 371] on input "checkbox" at bounding box center [611, 369] width 7 height 7
checkbox input "true"
click at [880, 348] on button "Add" at bounding box center [893, 343] width 75 height 21
type input "0"
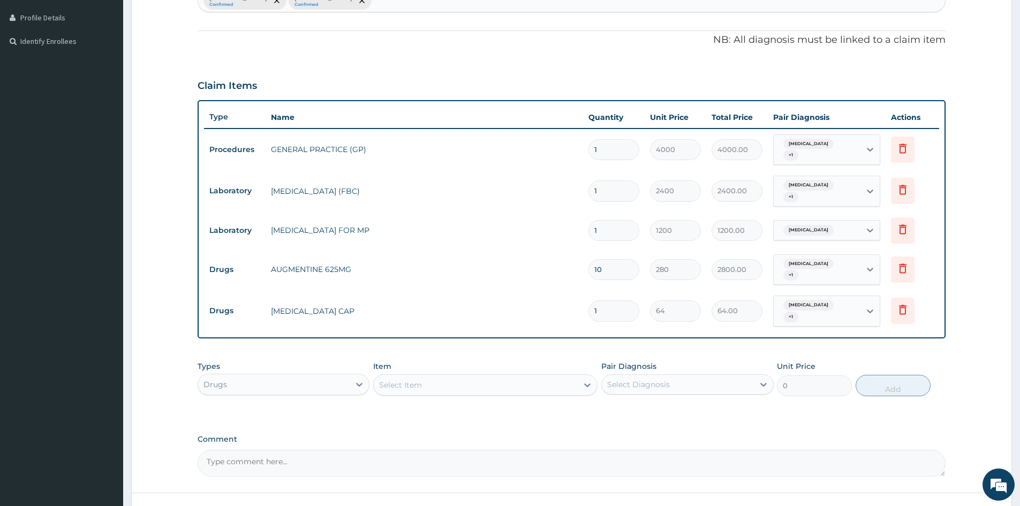
click at [618, 308] on input "1" at bounding box center [613, 310] width 51 height 21
type input "10"
type input "640.00"
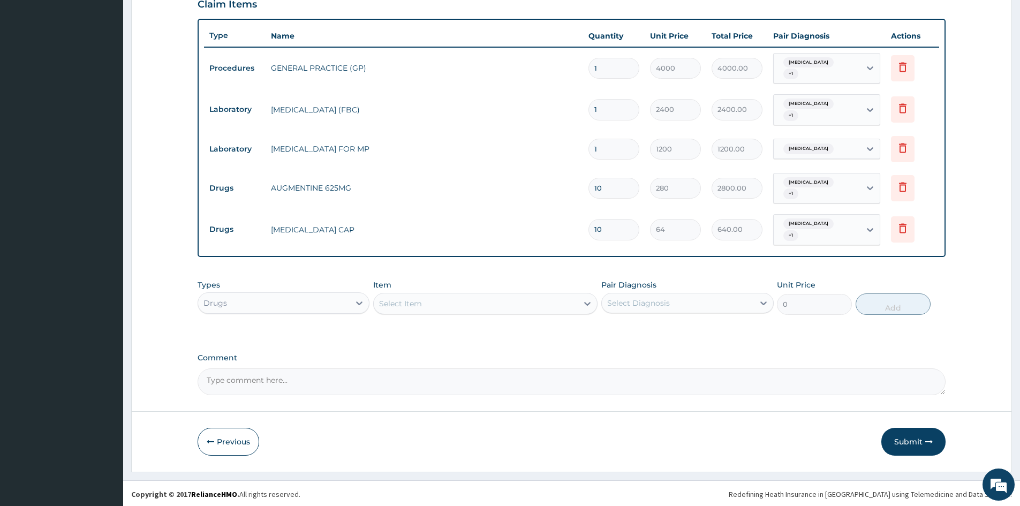
scroll to position [370, 0]
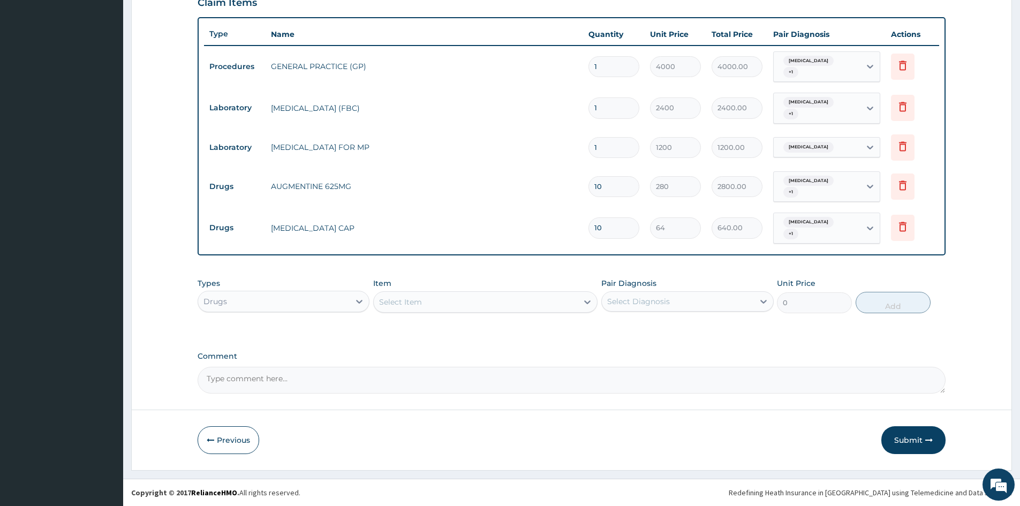
type input "10"
click at [493, 309] on div "Select Item" at bounding box center [476, 301] width 204 height 17
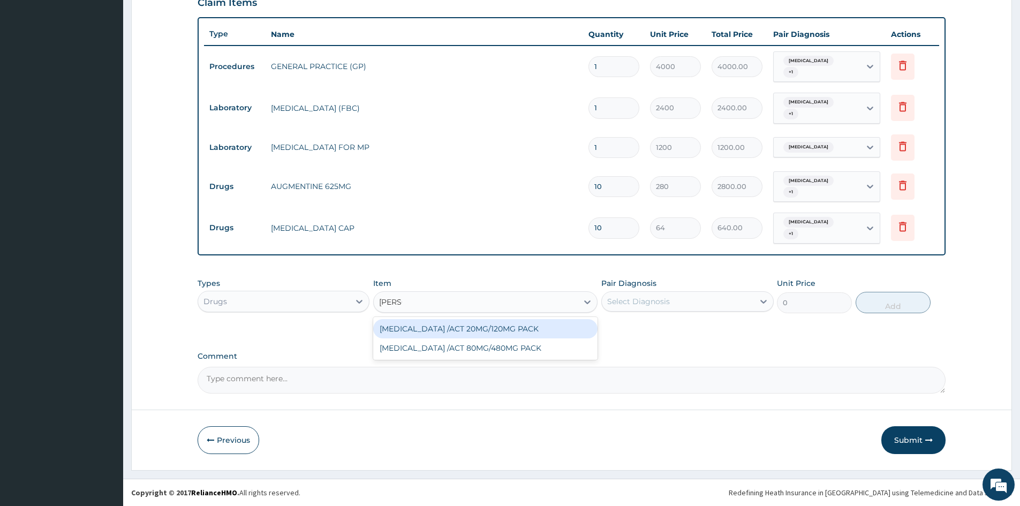
type input "COART"
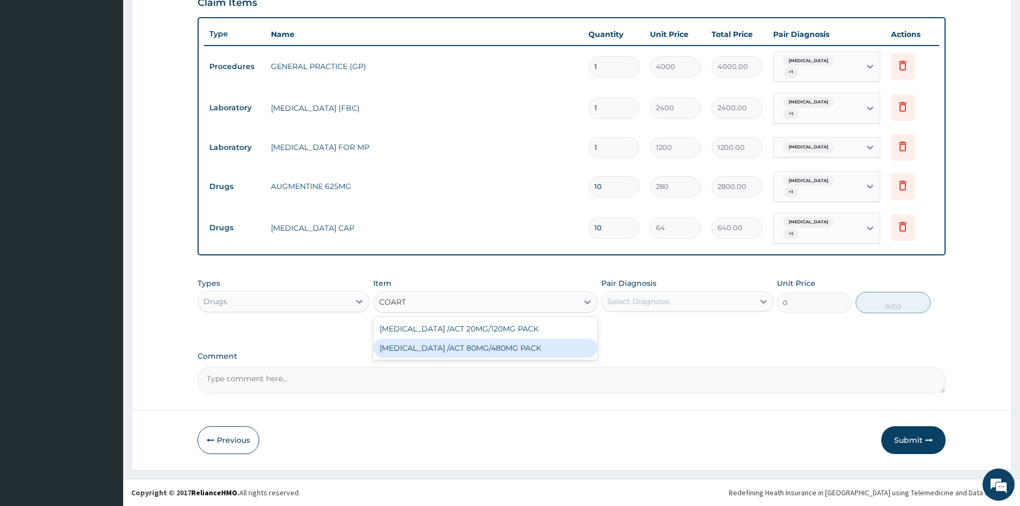
click at [446, 350] on div "[MEDICAL_DATA] /ACT 80MG/480MG PACK" at bounding box center [485, 347] width 224 height 19
type input "2000"
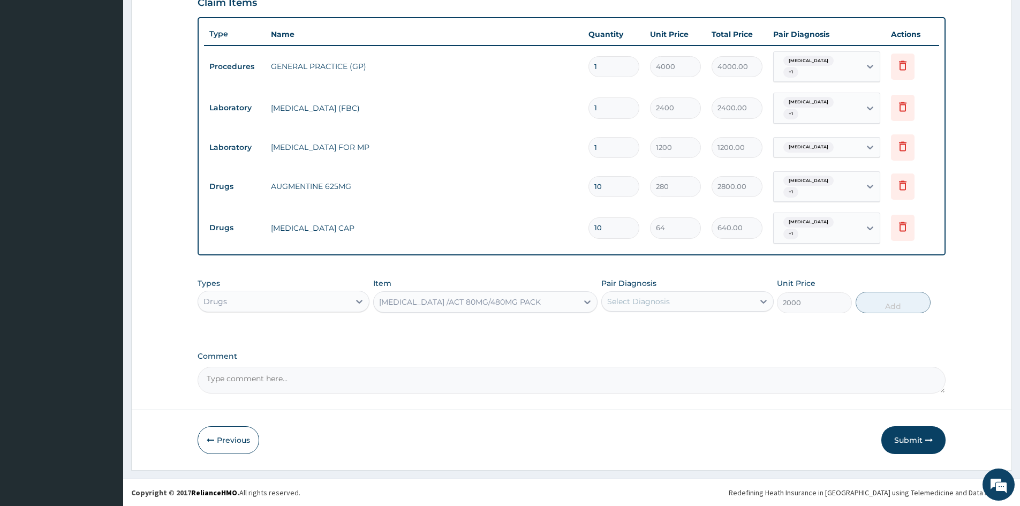
click at [664, 296] on div "Select Diagnosis" at bounding box center [638, 301] width 63 height 11
click at [611, 328] on input "checkbox" at bounding box center [611, 327] width 7 height 7
checkbox input "true"
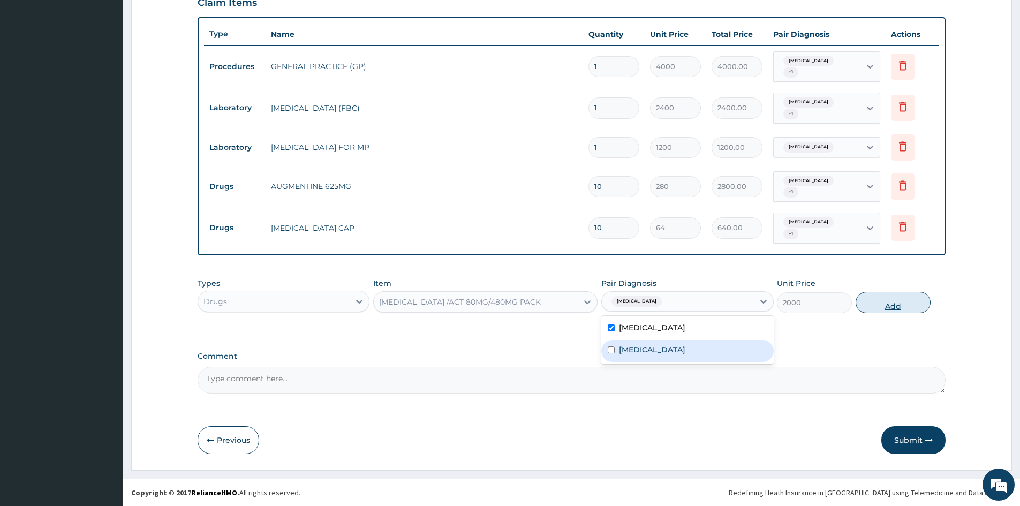
click at [879, 303] on button "Add" at bounding box center [893, 302] width 75 height 21
type input "0"
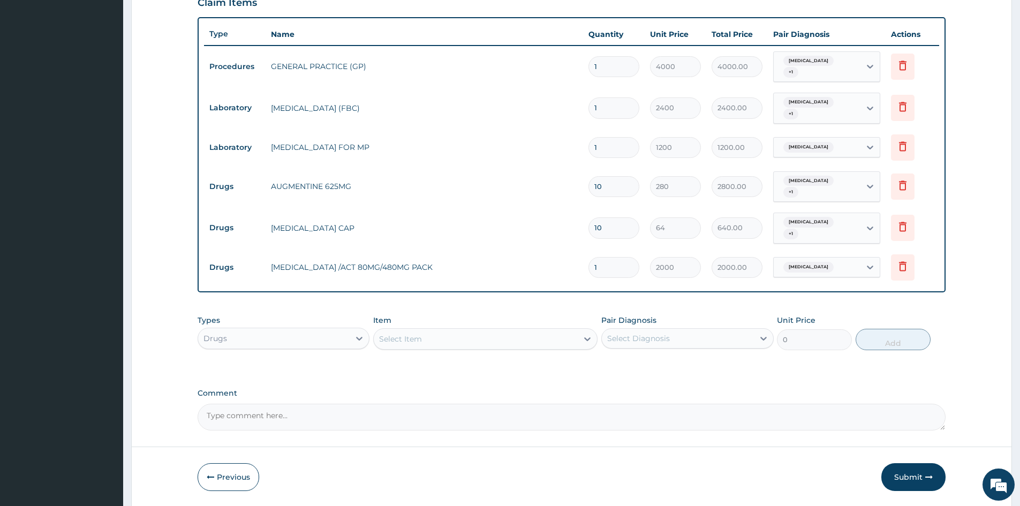
click at [390, 342] on div "Select Item" at bounding box center [400, 339] width 43 height 11
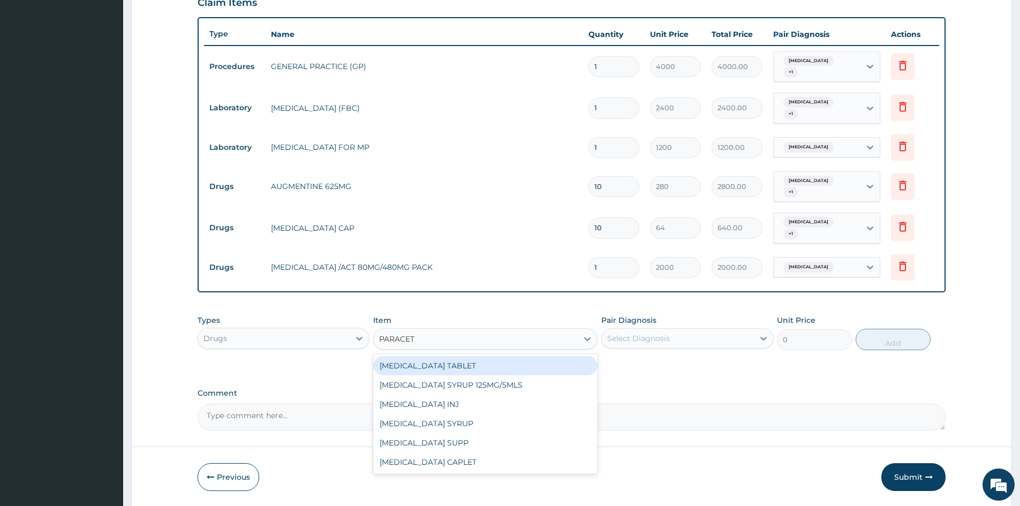
type input "PARACETA"
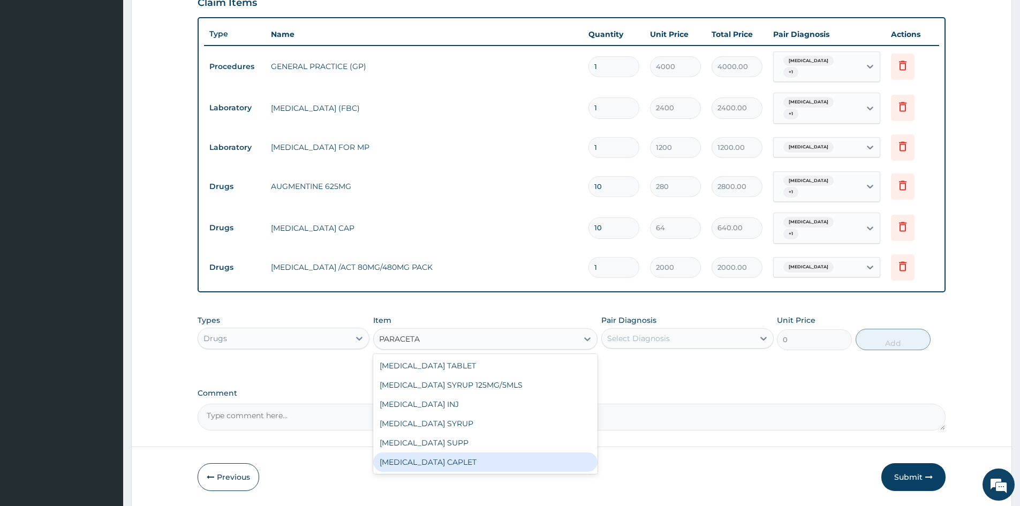
click at [461, 467] on div "[MEDICAL_DATA] CAPLET" at bounding box center [485, 461] width 224 height 19
type input "16"
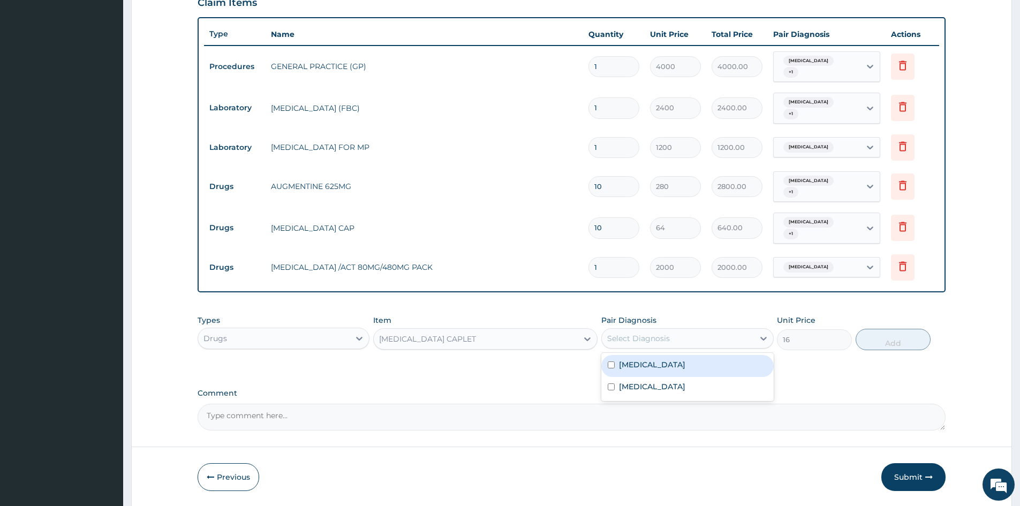
click at [654, 347] on div "Select Diagnosis" at bounding box center [687, 338] width 172 height 20
click at [611, 363] on input "checkbox" at bounding box center [611, 364] width 7 height 7
checkbox input "true"
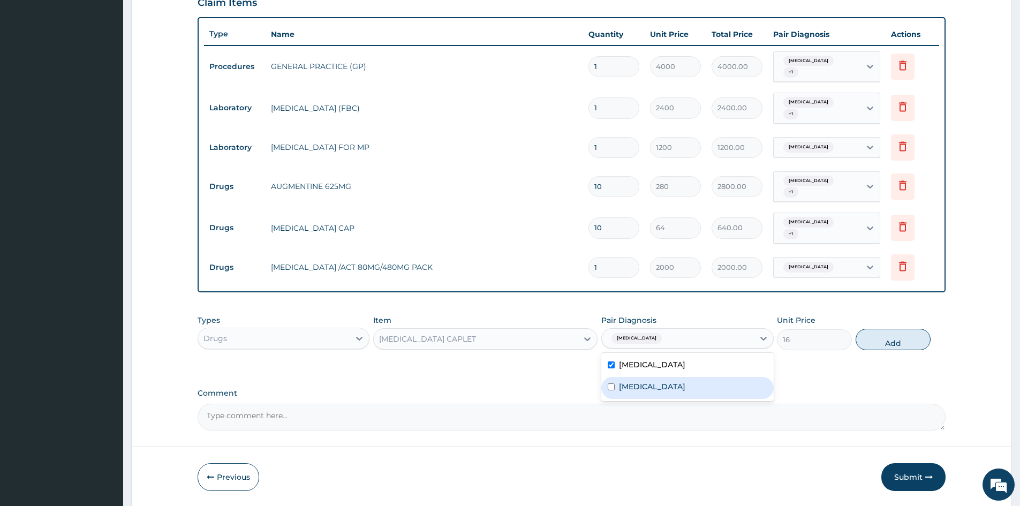
click at [612, 384] on input "checkbox" at bounding box center [611, 386] width 7 height 7
checkbox input "true"
click at [898, 331] on button "Add" at bounding box center [893, 339] width 75 height 21
type input "0"
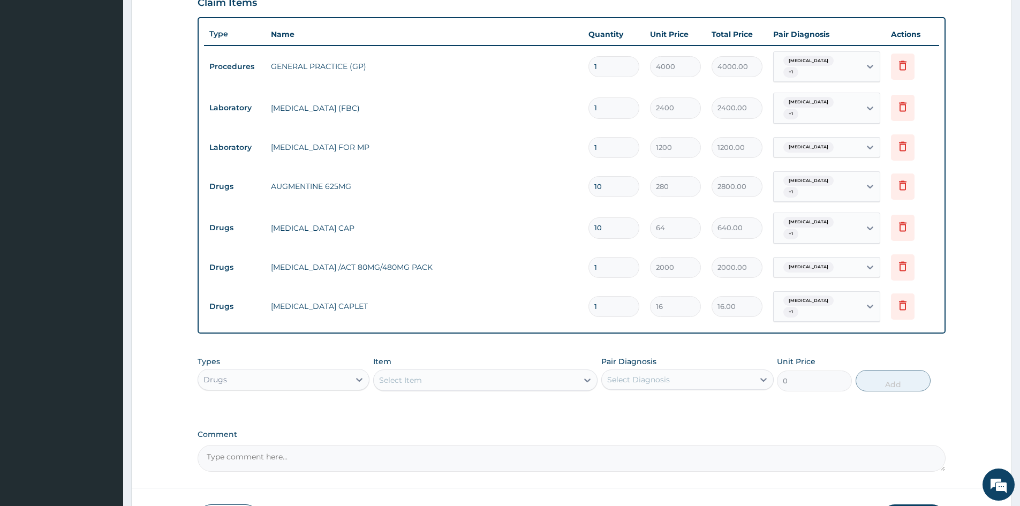
click at [618, 307] on input "1" at bounding box center [613, 306] width 51 height 21
type input "18"
type input "288.00"
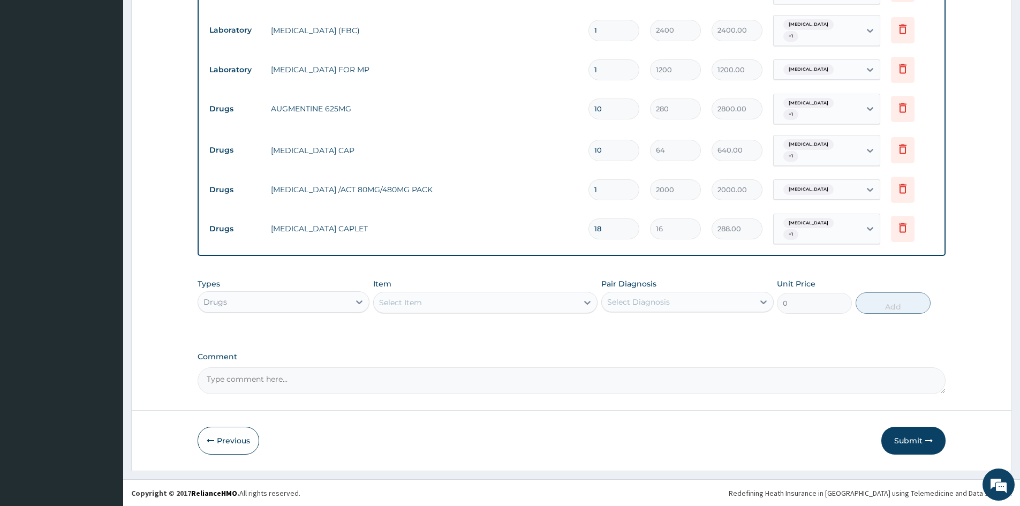
scroll to position [449, 0]
type input "18"
click at [920, 442] on button "Submit" at bounding box center [913, 440] width 64 height 28
